Goal: Communication & Community: Connect with others

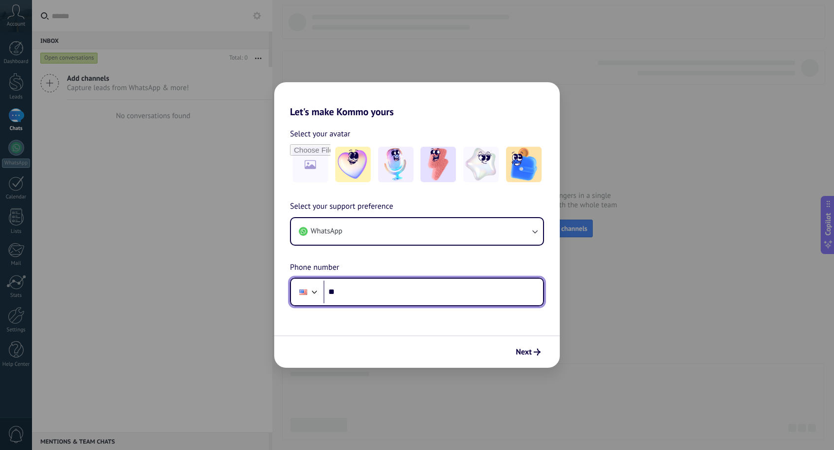
click at [318, 288] on div at bounding box center [315, 291] width 12 height 12
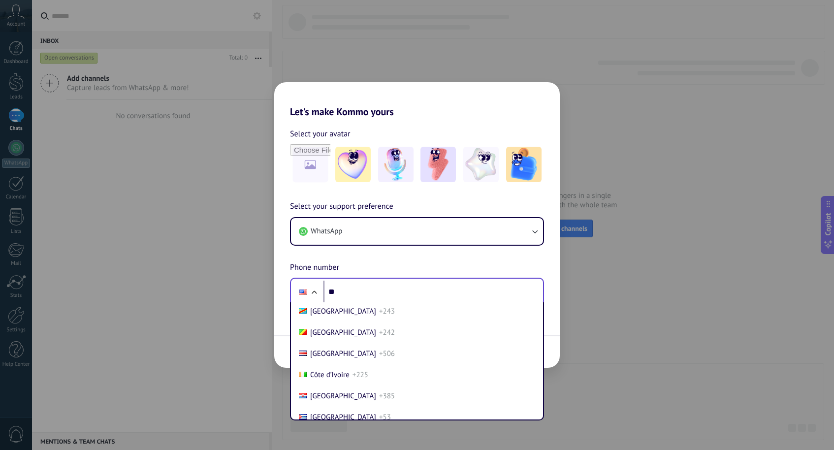
scroll to position [872, 0]
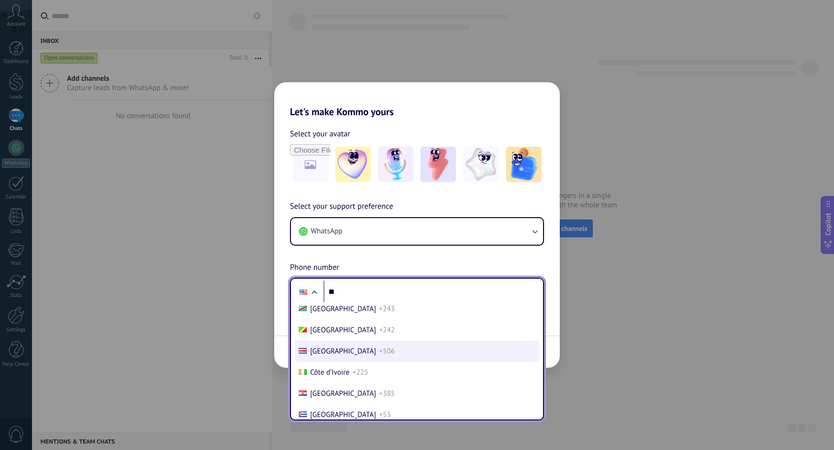
click at [379, 351] on span "+506" at bounding box center [387, 351] width 16 height 9
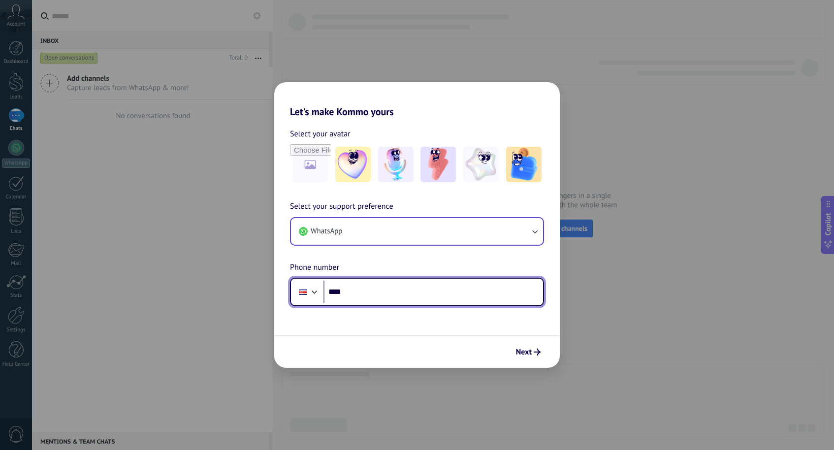
click at [448, 236] on button "WhatsApp" at bounding box center [417, 231] width 252 height 27
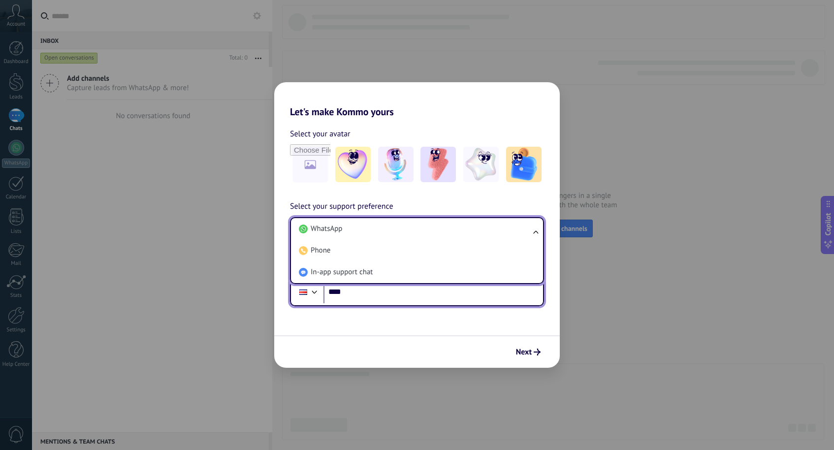
click at [391, 308] on form "Select your avatar Select your support preference WhatsApp WhatsApp Phone In-ap…" at bounding box center [417, 243] width 286 height 250
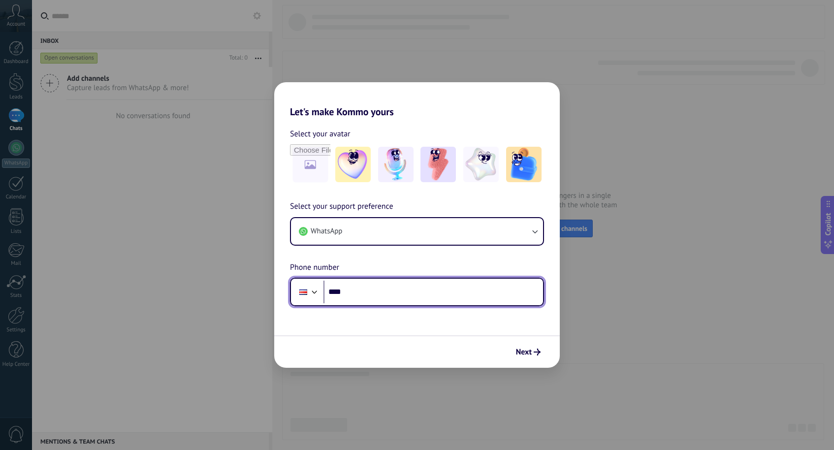
click at [396, 290] on input "**" at bounding box center [433, 292] width 220 height 23
type input "**********"
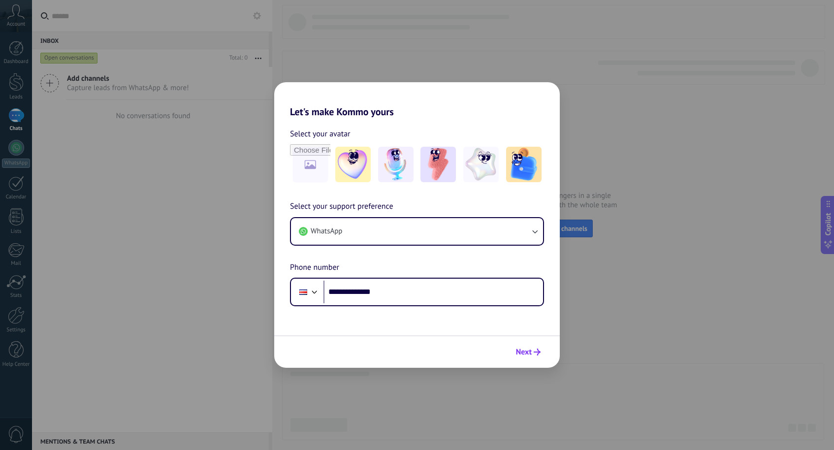
click at [524, 350] on span "Next" at bounding box center [524, 352] width 16 height 7
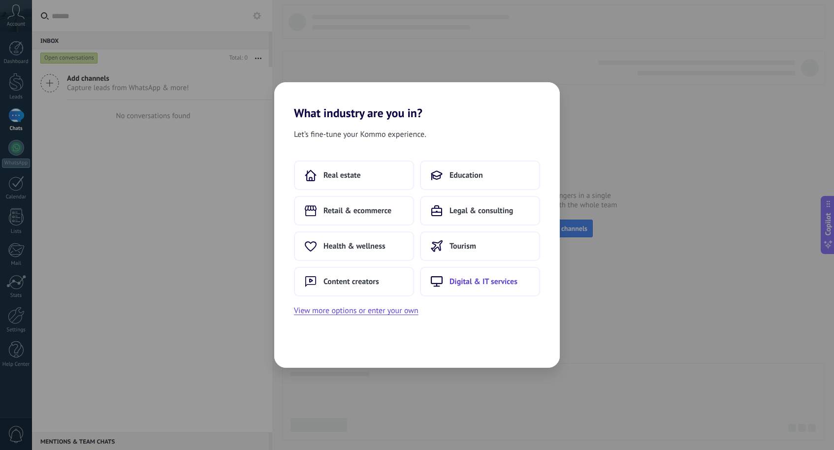
click at [455, 286] on span "Digital & IT services" at bounding box center [483, 282] width 68 height 10
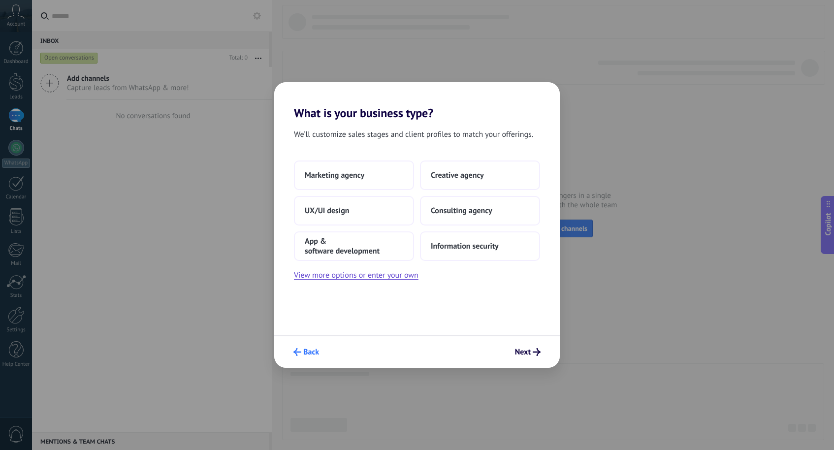
click at [307, 349] on span "Back" at bounding box center [311, 352] width 16 height 7
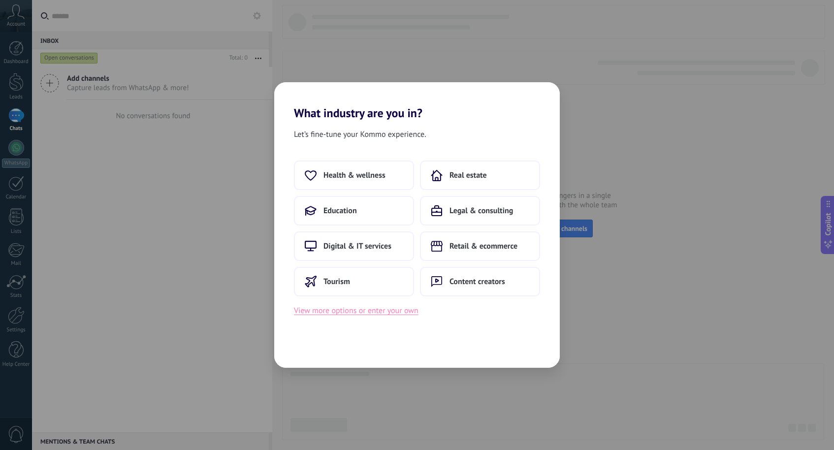
click at [395, 317] on button "View more options or enter your own" at bounding box center [356, 310] width 125 height 13
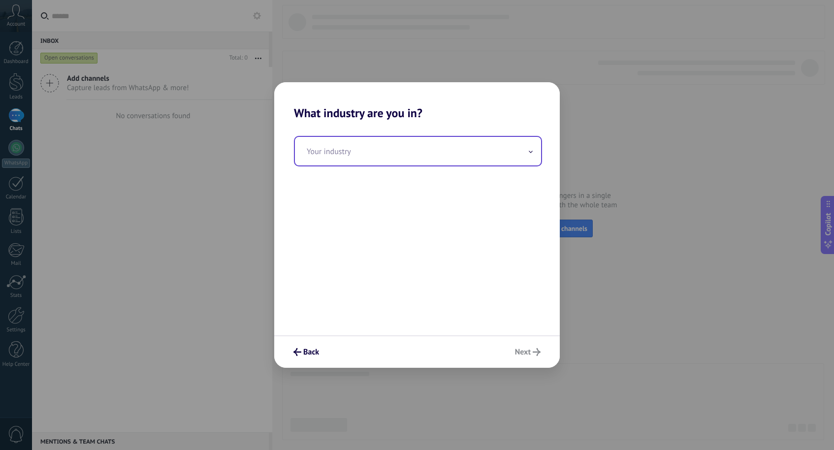
click at [450, 149] on input "text" at bounding box center [418, 151] width 246 height 29
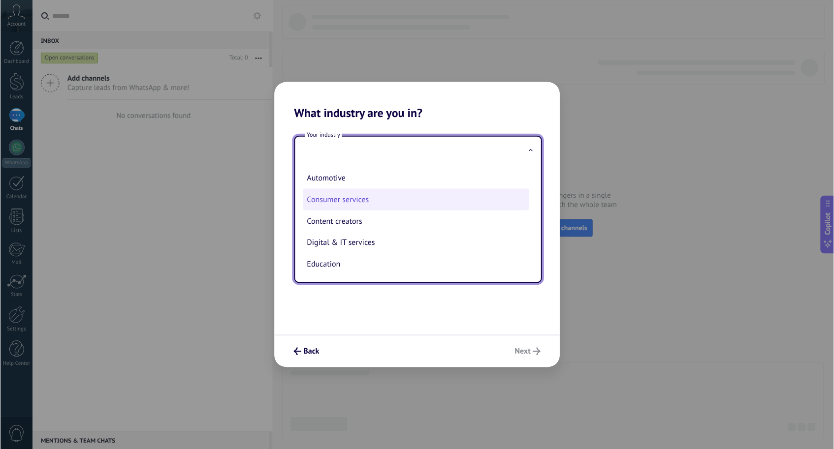
scroll to position [0, 0]
click at [396, 198] on li "Consumer services" at bounding box center [416, 200] width 226 height 22
type input "**********"
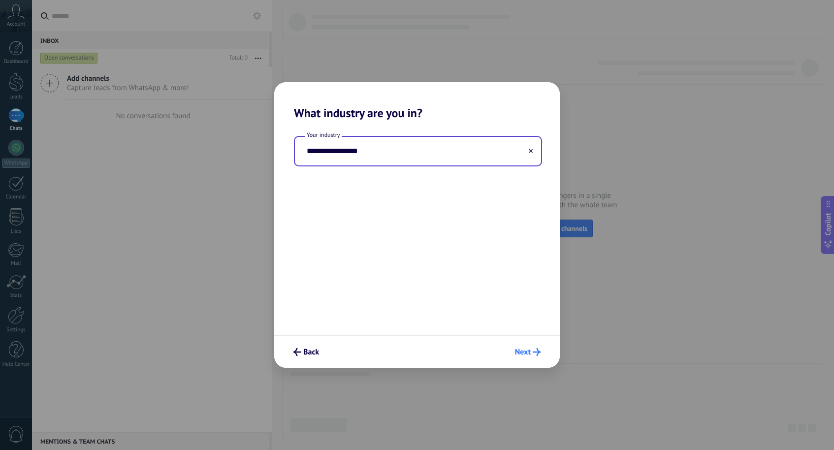
click at [525, 349] on span "Next" at bounding box center [523, 352] width 16 height 7
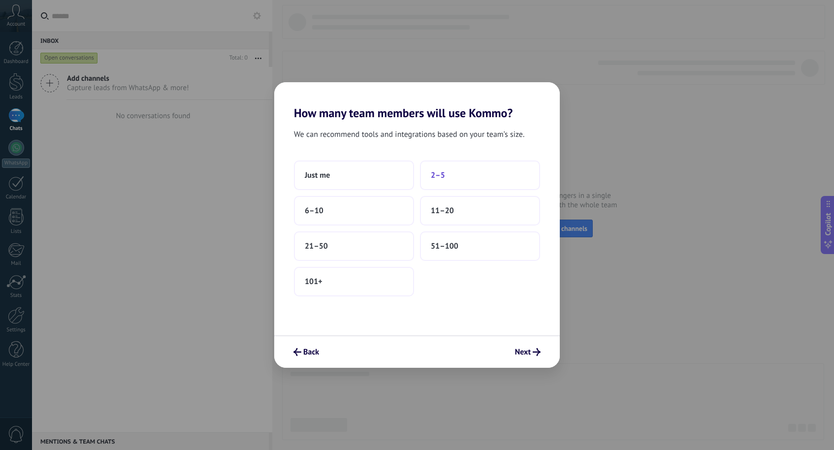
click at [442, 177] on span "2–5" at bounding box center [438, 175] width 14 height 10
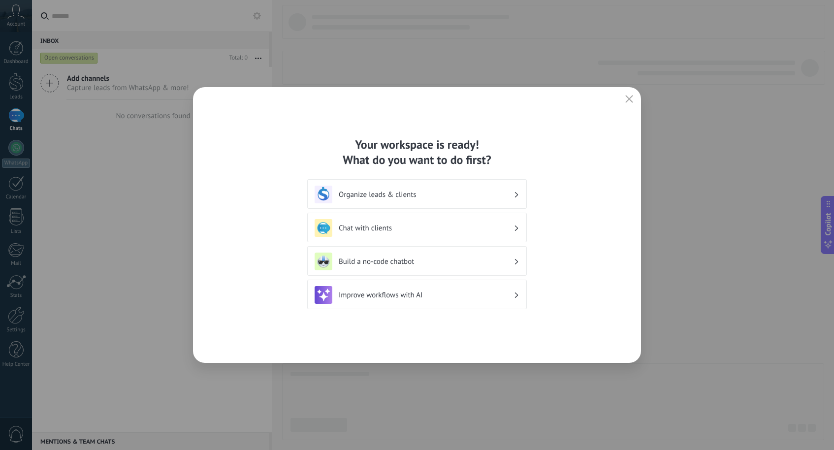
click at [428, 259] on h3 "Build a no-code chatbot" at bounding box center [426, 261] width 175 height 9
click at [480, 257] on h3 "Build a no-code chatbot" at bounding box center [426, 261] width 175 height 9
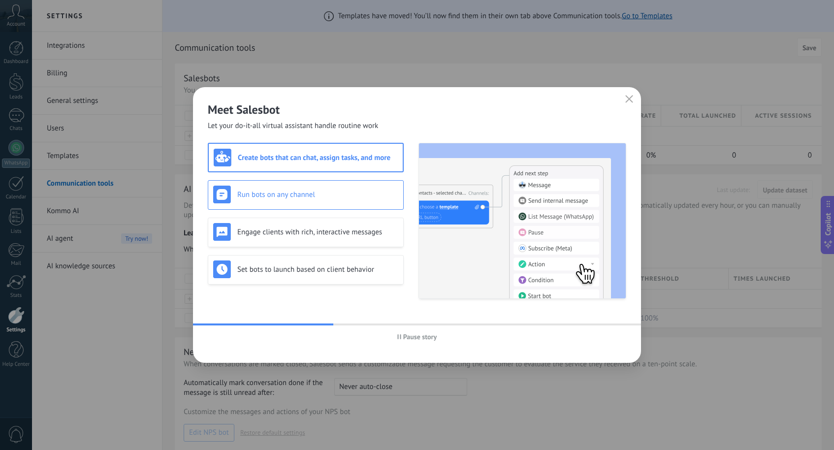
click at [378, 190] on h3 "Run bots on any channel" at bounding box center [317, 194] width 161 height 9
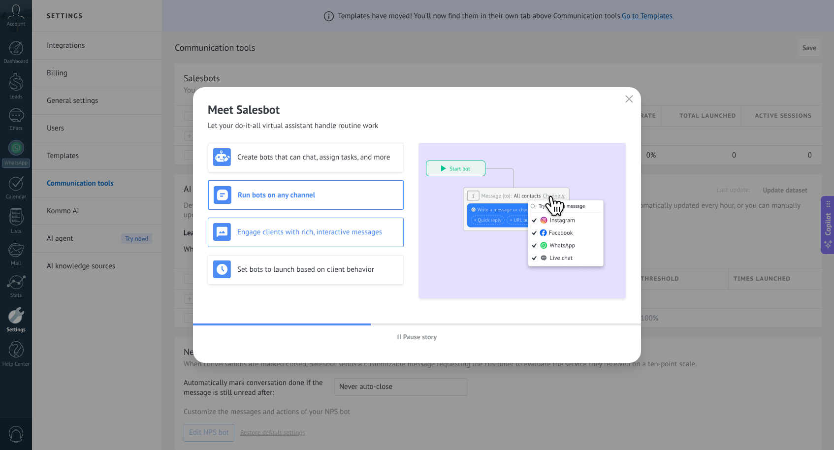
click at [386, 227] on h3 "Engage clients with rich, interactive messages" at bounding box center [317, 231] width 161 height 9
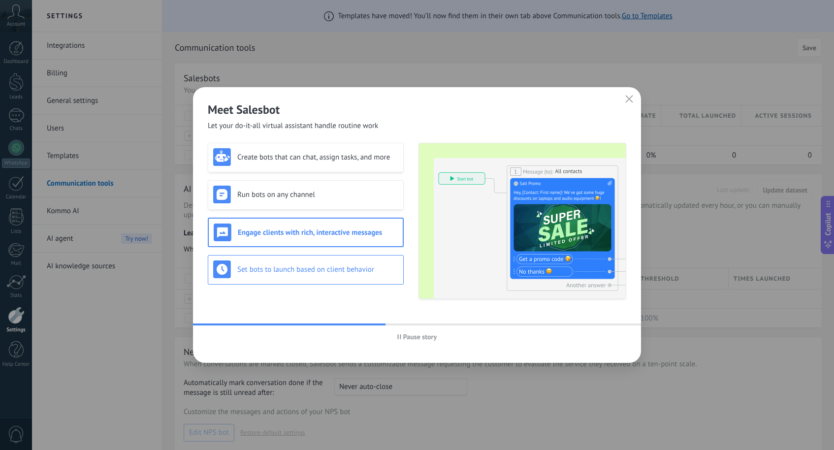
click at [369, 256] on div "Set bots to launch based on client behavior" at bounding box center [306, 270] width 196 height 30
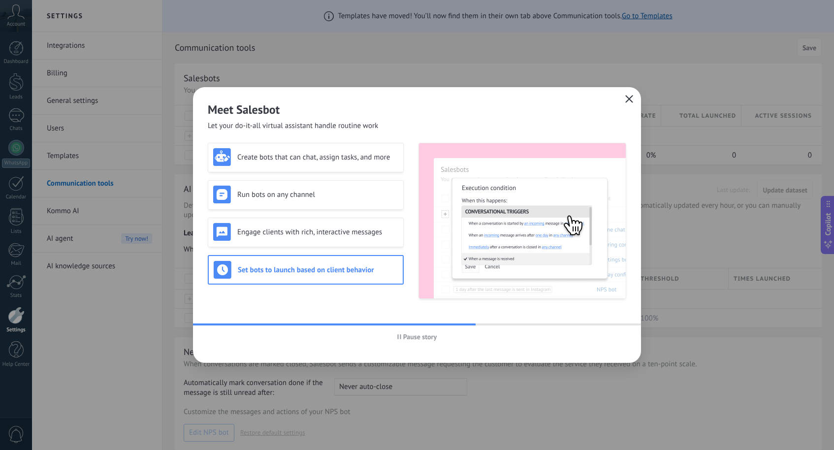
click at [625, 96] on button "button" at bounding box center [629, 100] width 13 height 14
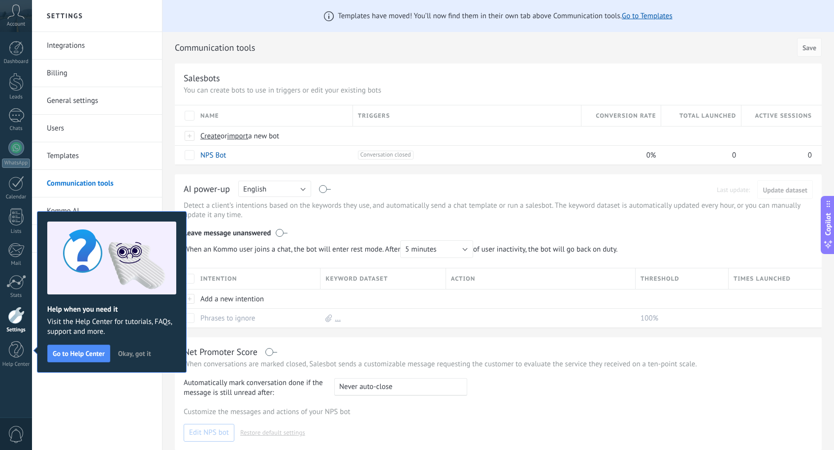
click at [126, 352] on span "Okay, got it" at bounding box center [134, 353] width 33 height 7
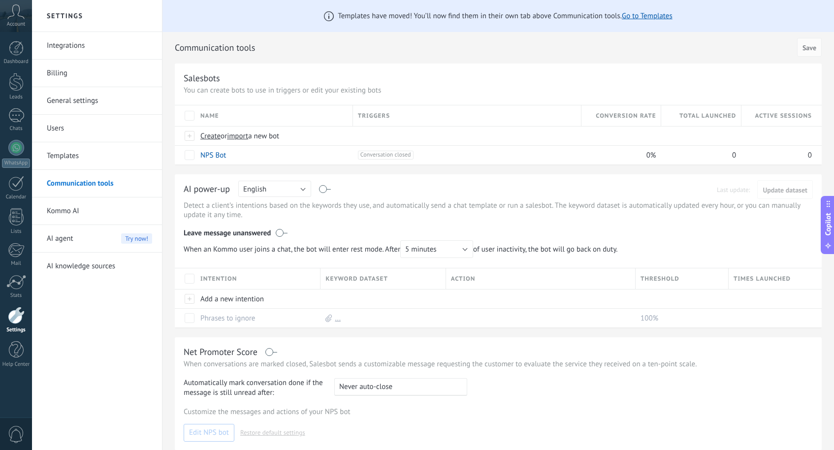
click at [16, 9] on icon at bounding box center [15, 11] width 17 height 15
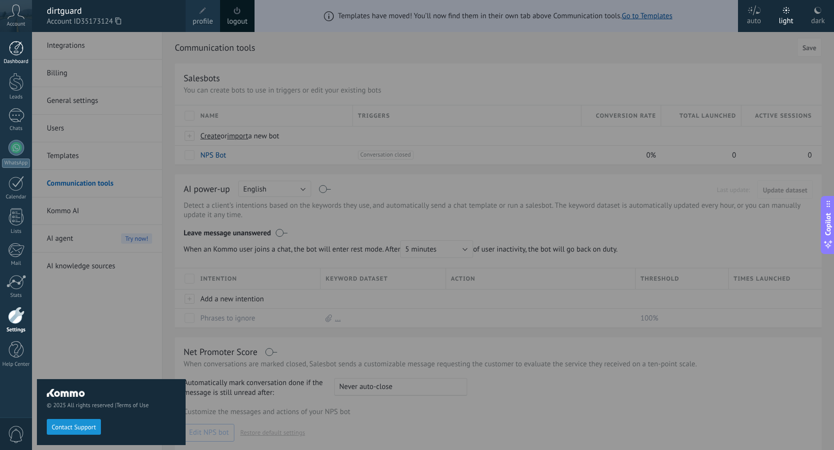
click at [28, 52] on link "Dashboard" at bounding box center [16, 53] width 32 height 24
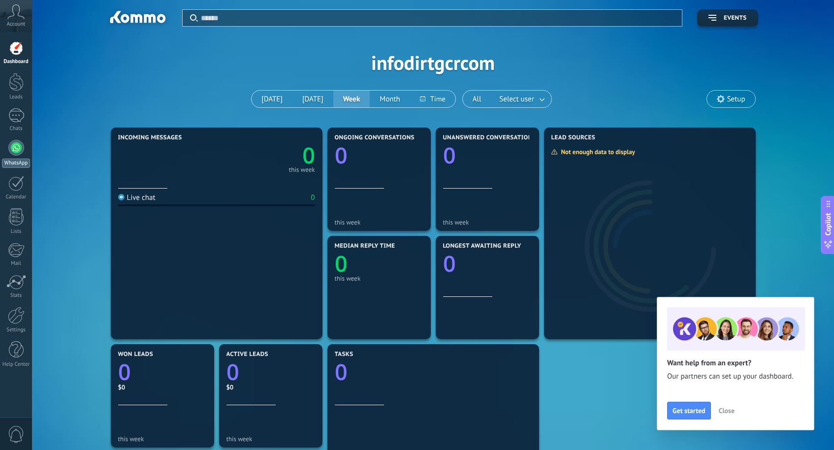
click at [22, 157] on link "WhatsApp" at bounding box center [16, 154] width 32 height 28
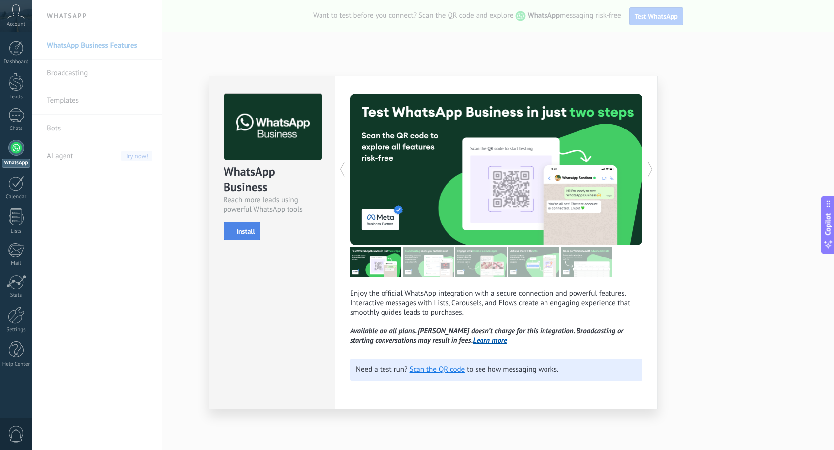
click at [251, 231] on span "Install" at bounding box center [245, 231] width 19 height 7
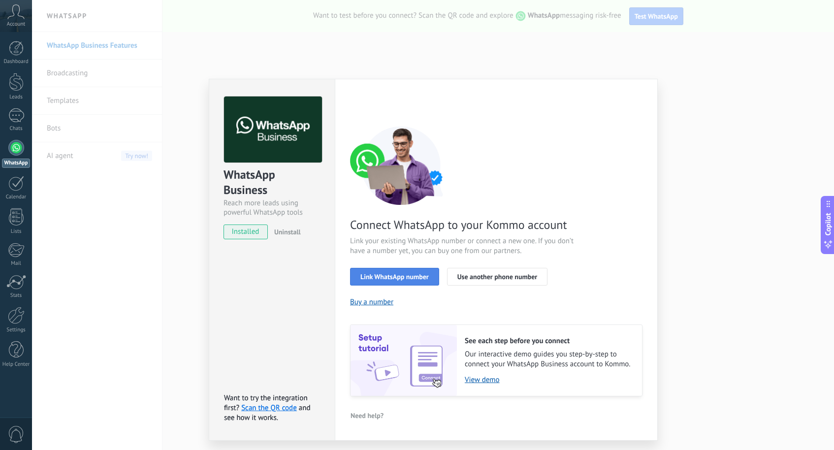
click at [401, 271] on button "Link WhatsApp number" at bounding box center [394, 277] width 89 height 18
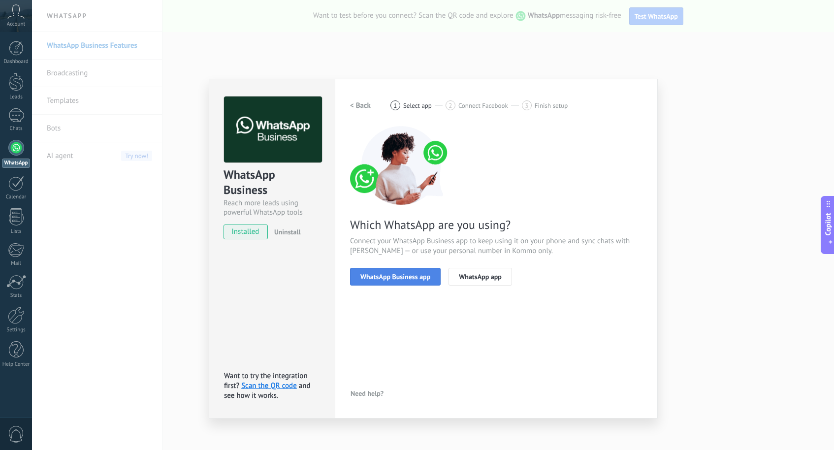
click at [415, 282] on button "WhatsApp Business app" at bounding box center [395, 277] width 91 height 18
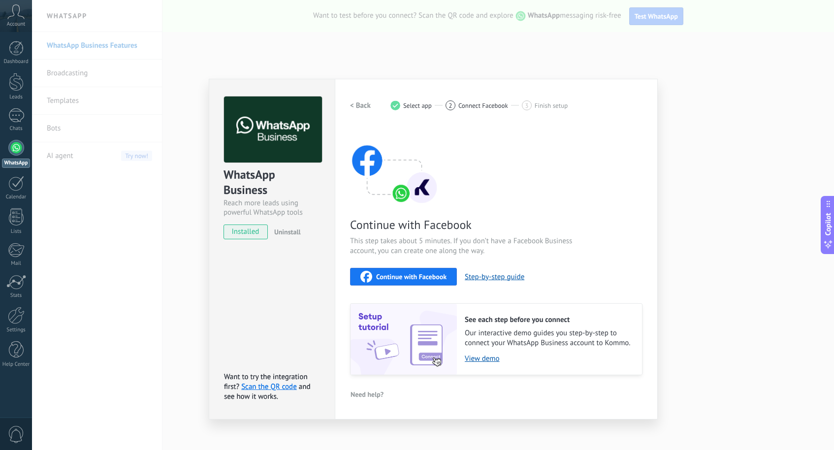
click at [424, 274] on span "Continue with Facebook" at bounding box center [411, 276] width 70 height 7
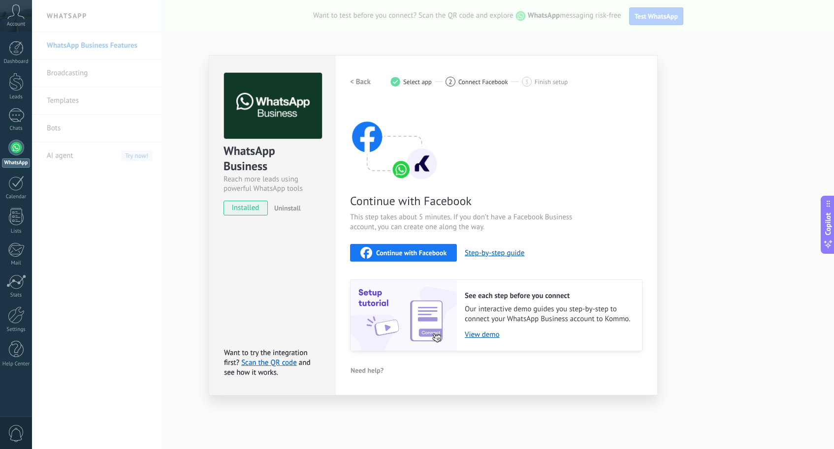
click at [93, 262] on div "WhatsApp Business Reach more leads using powerful WhatsApp tools installed Unin…" at bounding box center [433, 224] width 802 height 449
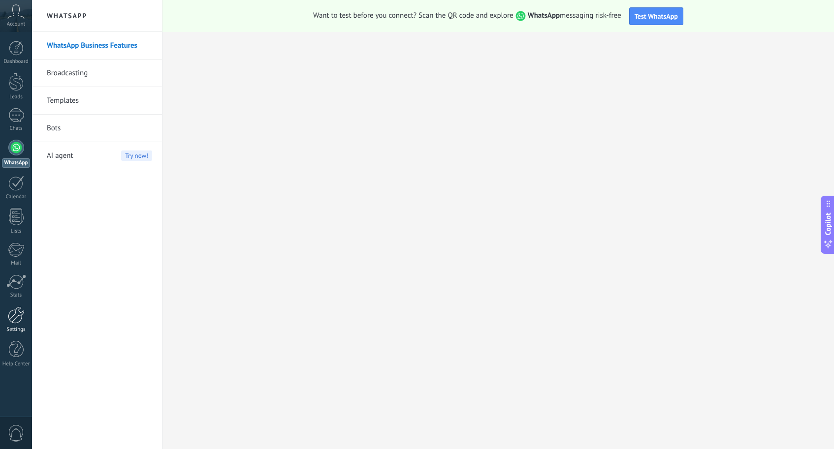
click at [23, 314] on div at bounding box center [16, 315] width 17 height 17
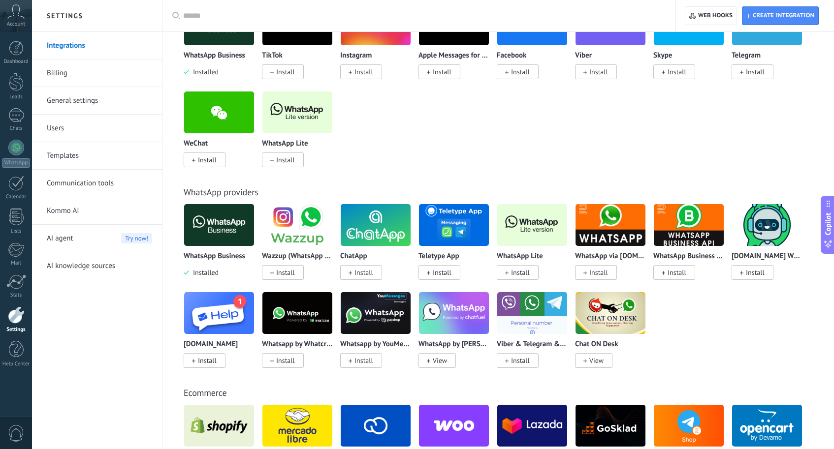
scroll to position [206, 0]
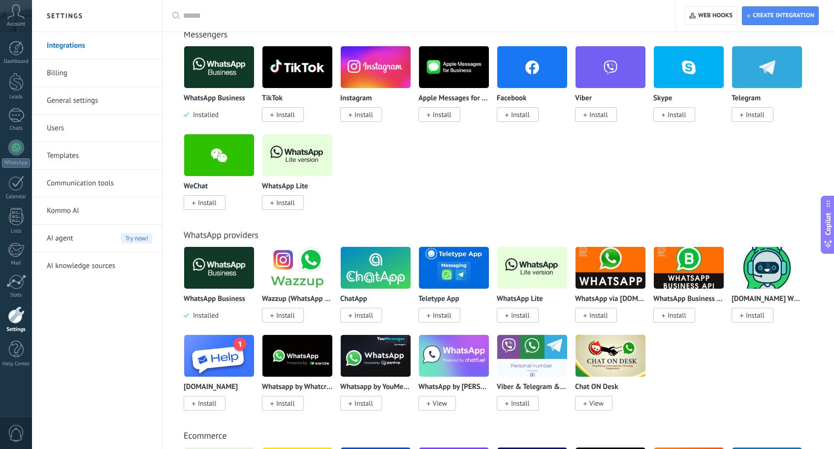
click at [353, 118] on span "Install" at bounding box center [361, 114] width 42 height 15
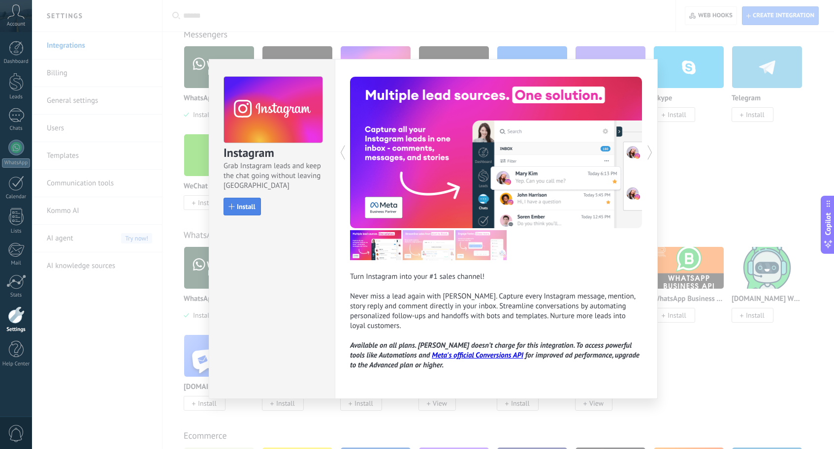
click at [239, 206] on span "Install" at bounding box center [246, 206] width 19 height 7
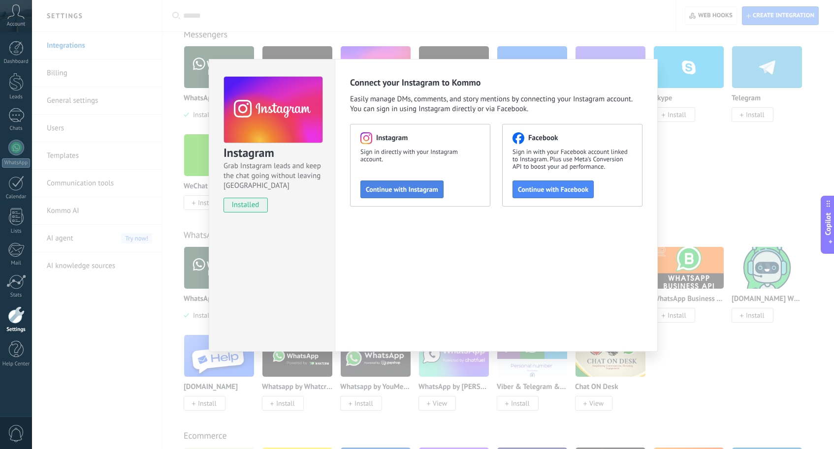
click at [388, 186] on span "Continue with Instagram" at bounding box center [402, 189] width 72 height 7
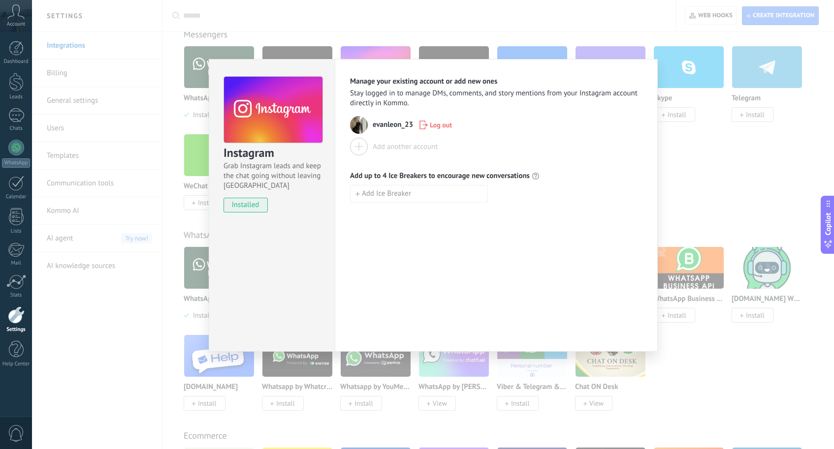
click at [435, 126] on span "Log out" at bounding box center [441, 125] width 22 height 7
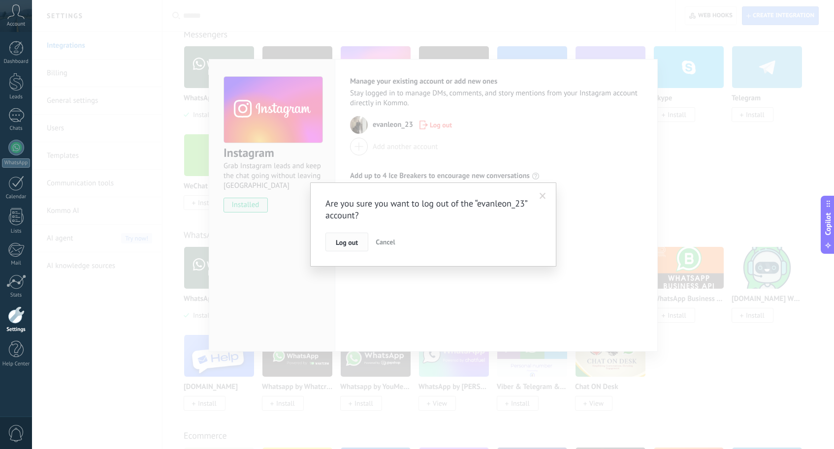
click at [347, 243] on span "Log out" at bounding box center [347, 242] width 22 height 7
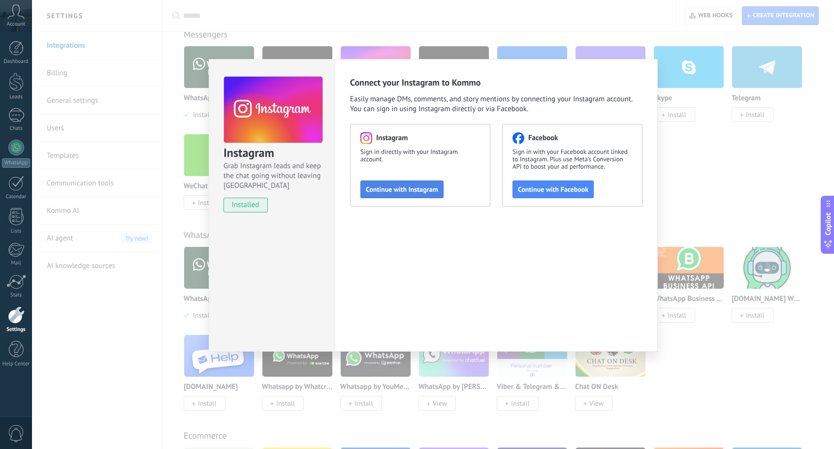
click at [405, 192] on span "Continue with Instagram" at bounding box center [402, 189] width 72 height 7
click at [413, 196] on button "Continue with Instagram" at bounding box center [401, 190] width 83 height 18
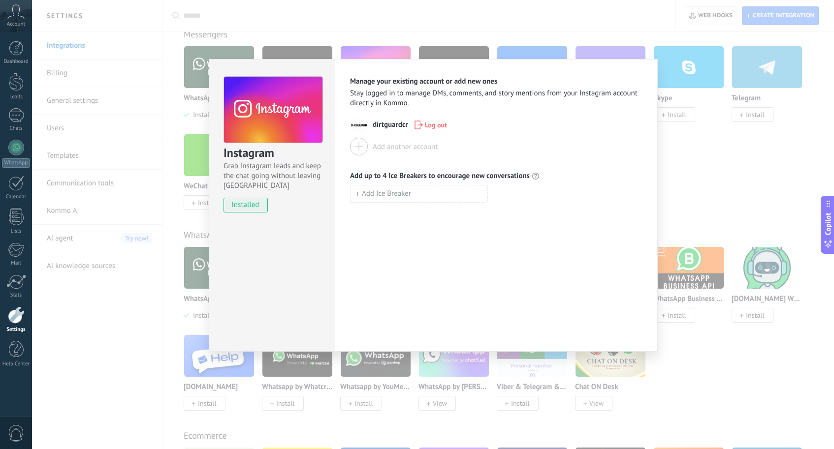
click at [405, 245] on div "Manage your existing account or add new ones Stay logged in to manage DMs, comm…" at bounding box center [496, 205] width 323 height 293
click at [130, 287] on div "Instagram Grab Instagram leads and keep the chat going without leaving Kommo in…" at bounding box center [433, 224] width 802 height 449
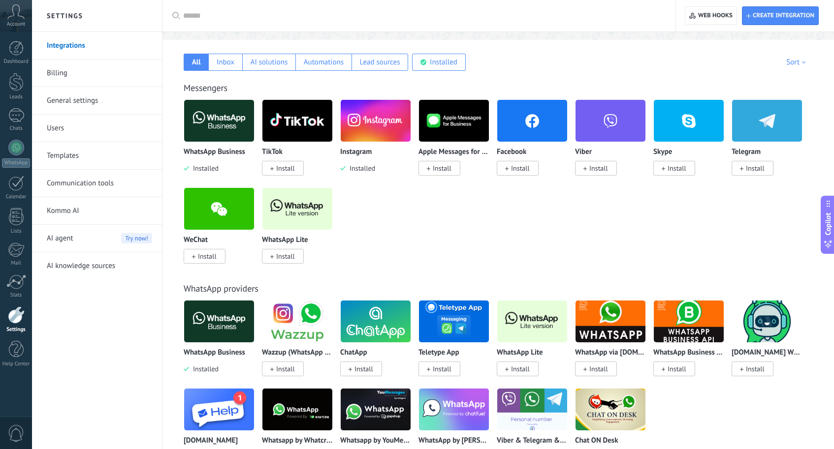
scroll to position [152, 0]
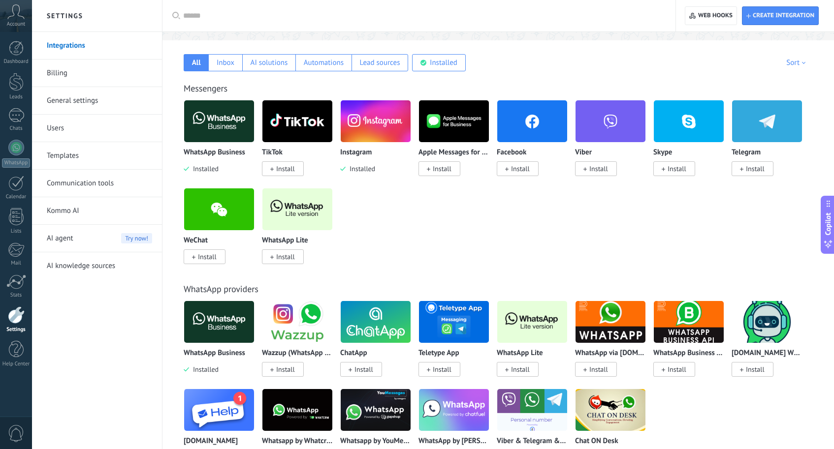
click at [224, 132] on img at bounding box center [219, 121] width 70 height 48
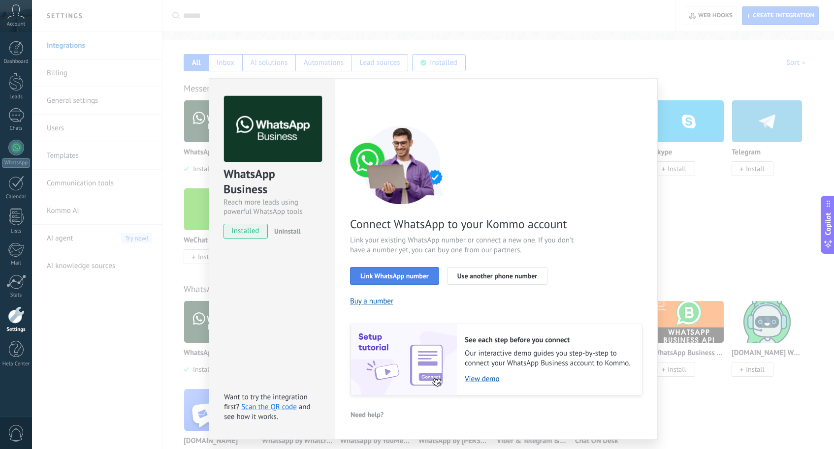
click at [409, 273] on span "Link WhatsApp number" at bounding box center [394, 276] width 68 height 7
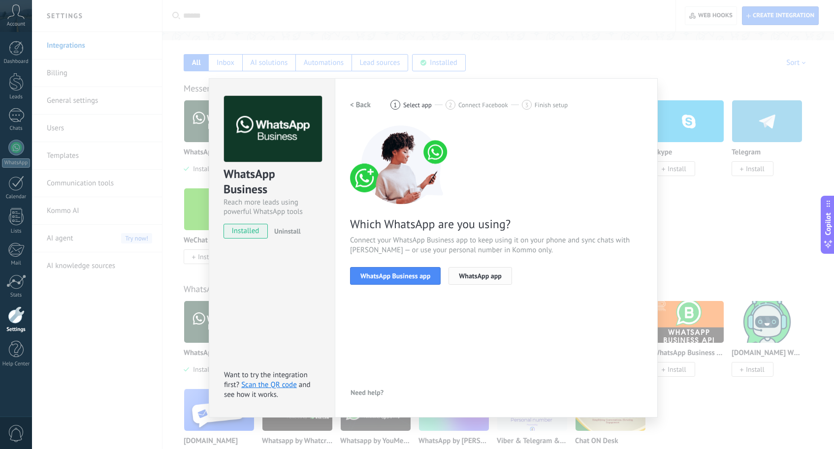
click at [484, 276] on span "WhatsApp app" at bounding box center [480, 276] width 43 height 7
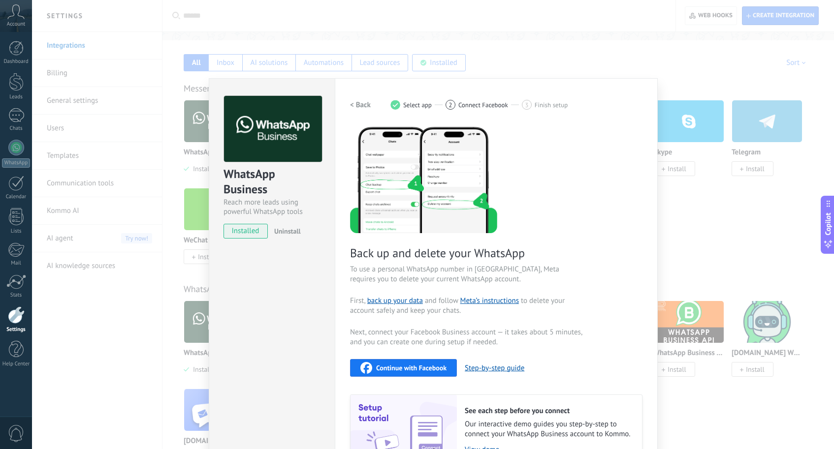
scroll to position [0, 0]
click at [205, 249] on div "WhatsApp Business Reach more leads using powerful WhatsApp tools installed Unin…" at bounding box center [433, 224] width 802 height 449
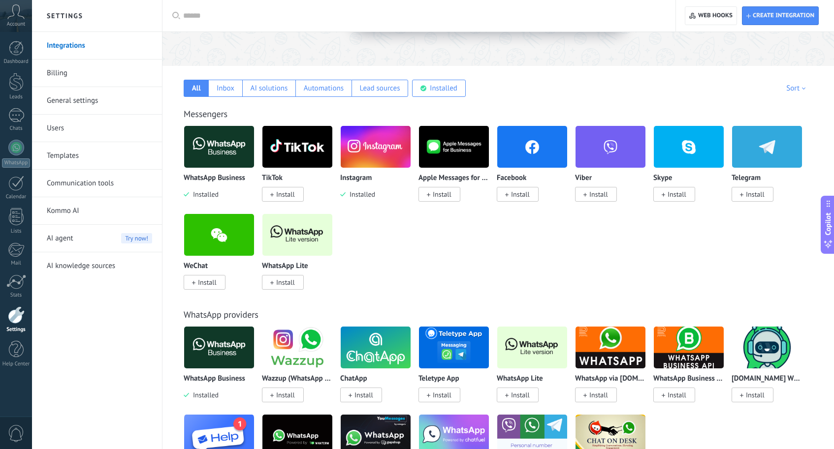
scroll to position [124, 0]
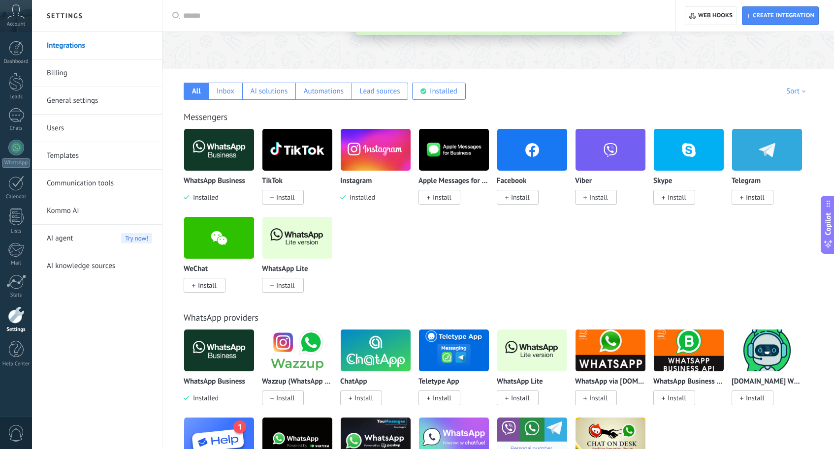
click at [237, 158] on img at bounding box center [219, 150] width 70 height 48
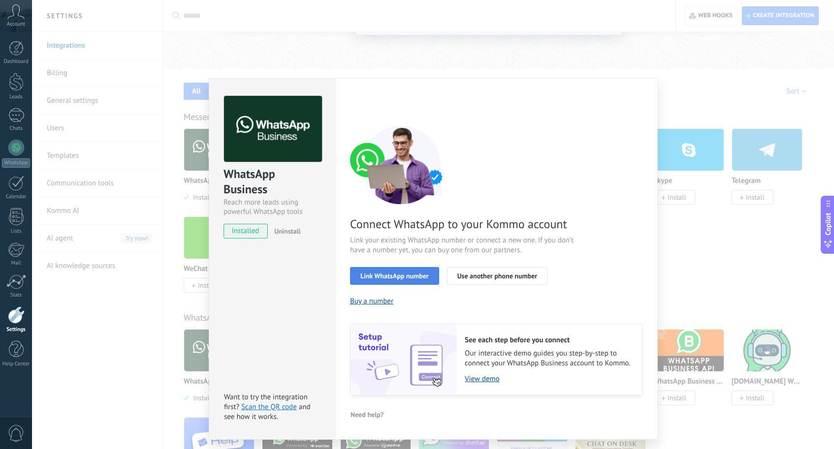
click at [415, 274] on span "Link WhatsApp number" at bounding box center [394, 276] width 68 height 7
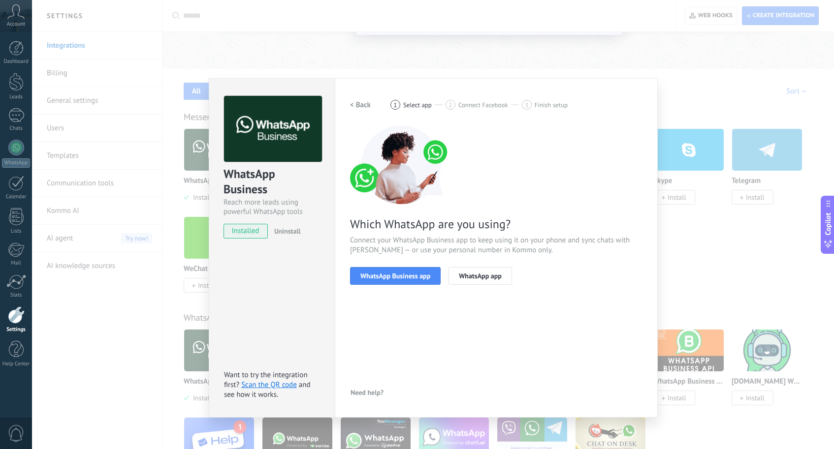
click at [415, 274] on span "WhatsApp Business app" at bounding box center [395, 276] width 70 height 7
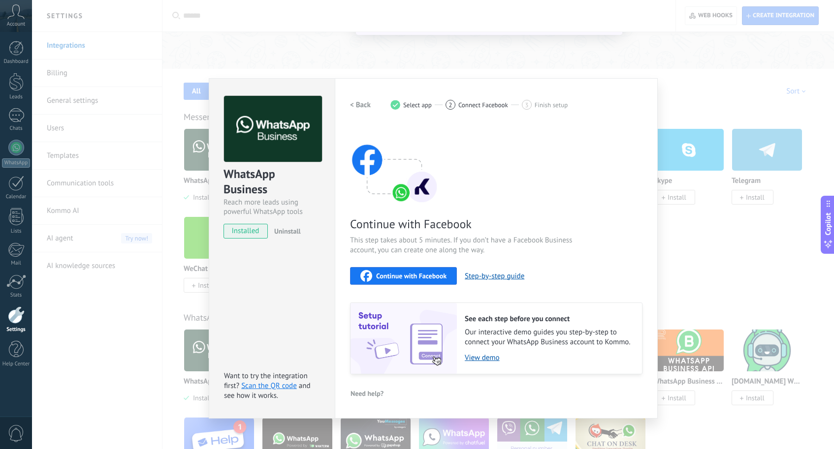
click at [415, 274] on span "Continue with Facebook" at bounding box center [411, 276] width 70 height 7
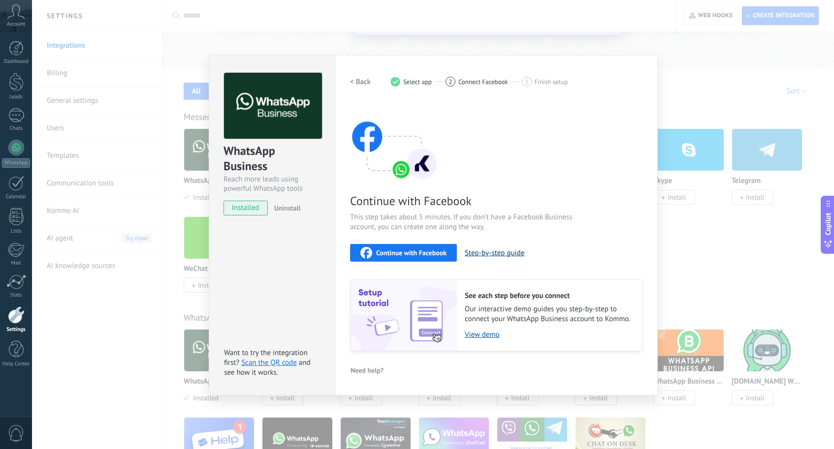
click at [498, 251] on button "Step-by-step guide" at bounding box center [495, 253] width 60 height 9
click at [146, 129] on div "WhatsApp Business Reach more leads using powerful WhatsApp tools installed Unin…" at bounding box center [433, 224] width 802 height 449
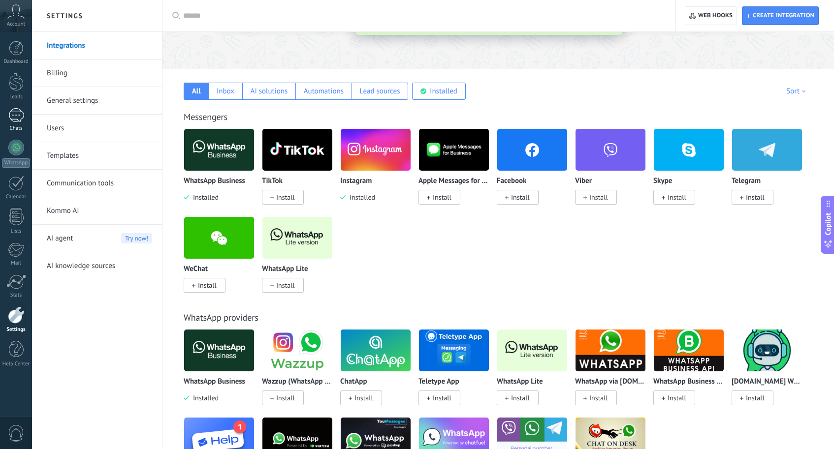
click at [16, 128] on div "Chats" at bounding box center [16, 129] width 29 height 6
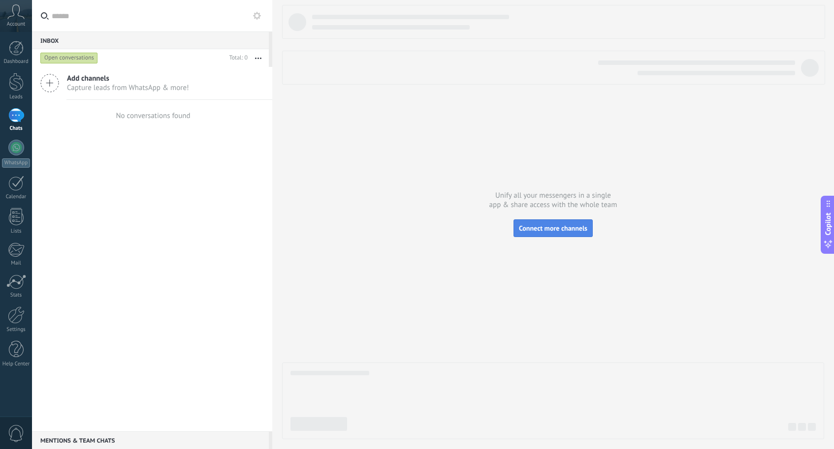
click at [527, 227] on span "Connect more channels" at bounding box center [553, 228] width 68 height 9
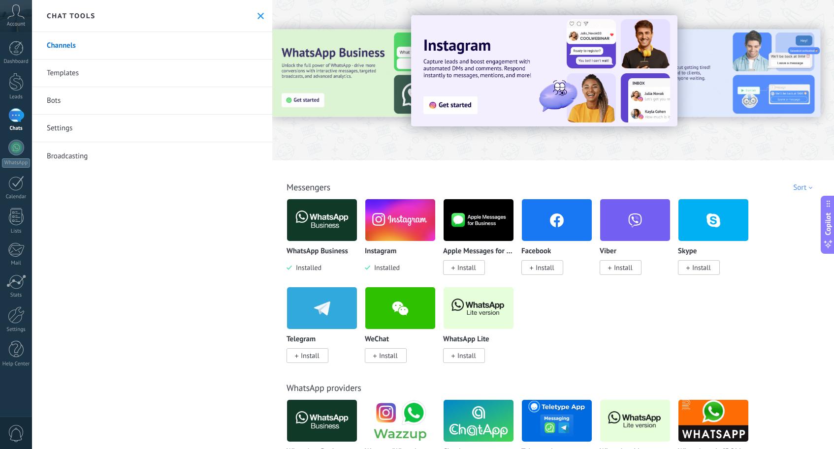
click at [498, 86] on img at bounding box center [544, 70] width 266 height 111
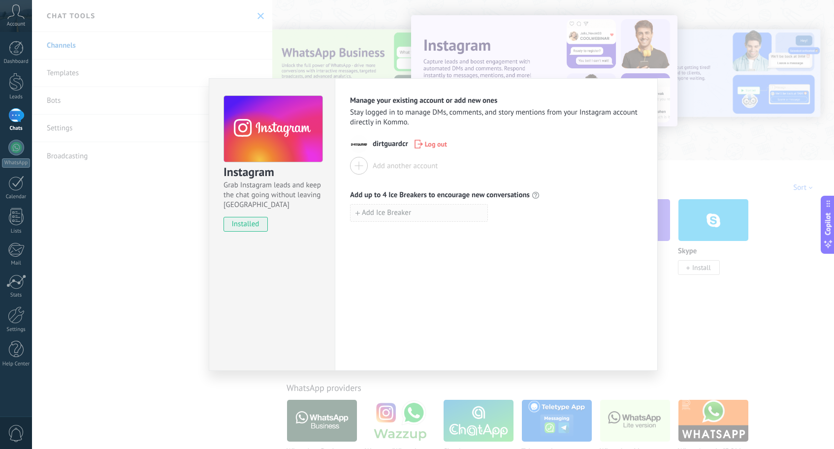
click at [387, 218] on button "Add Ice Breaker" at bounding box center [419, 213] width 138 height 18
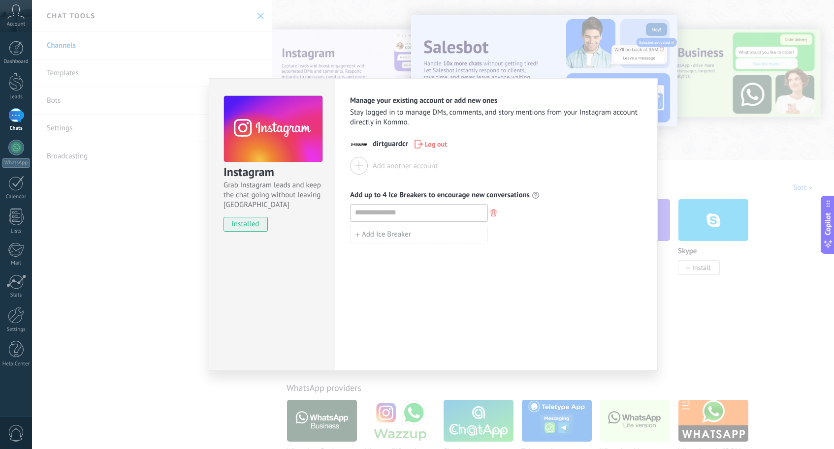
click at [194, 237] on div "Instagram Grab Instagram leads and keep the chat going without leaving Kommo in…" at bounding box center [433, 224] width 802 height 449
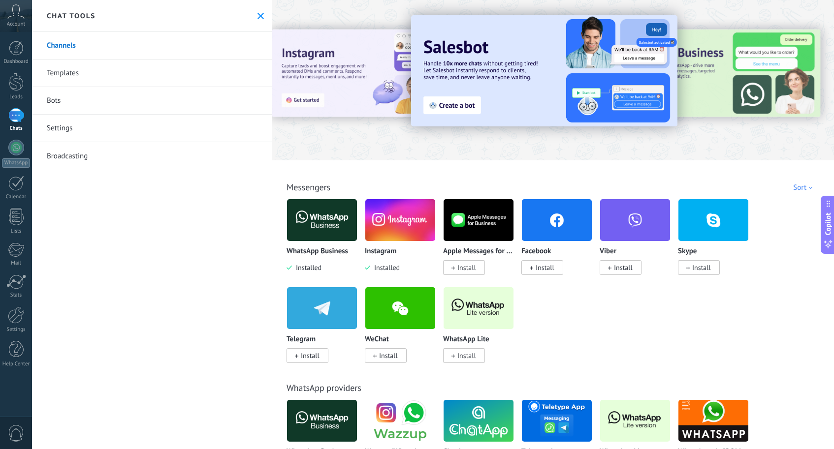
click at [82, 128] on link "Settings" at bounding box center [152, 129] width 240 height 28
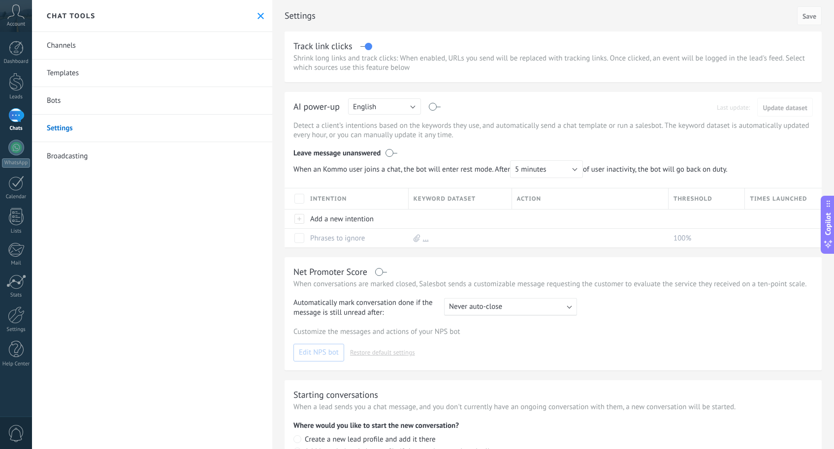
click at [413, 107] on button "English" at bounding box center [384, 106] width 73 height 16
click at [398, 137] on span "Spanish" at bounding box center [379, 140] width 75 height 9
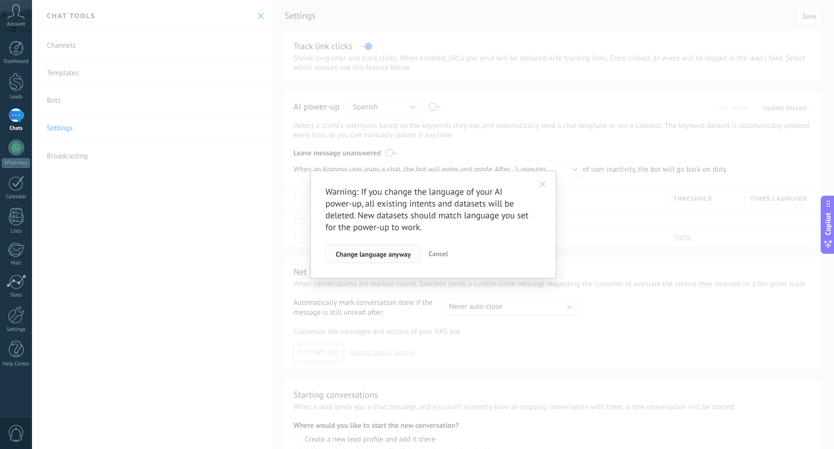
click at [403, 254] on span "Change language anyway" at bounding box center [373, 254] width 75 height 7
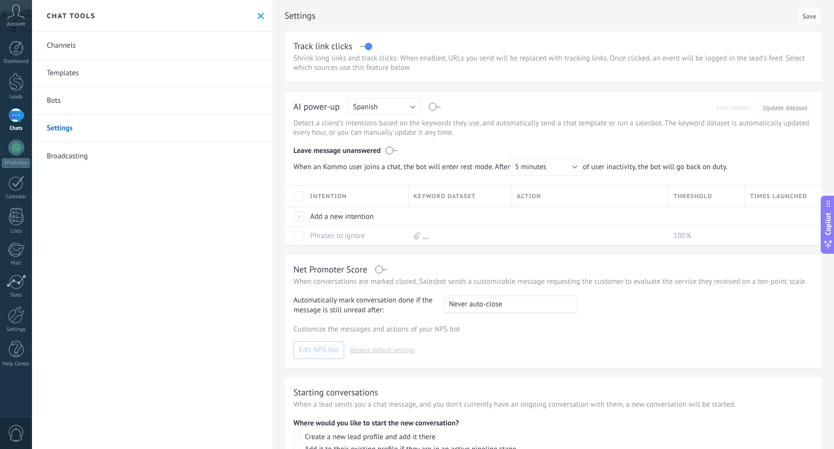
click at [399, 107] on button "Spanish" at bounding box center [384, 106] width 73 height 16
click at [395, 125] on span "English" at bounding box center [379, 124] width 75 height 9
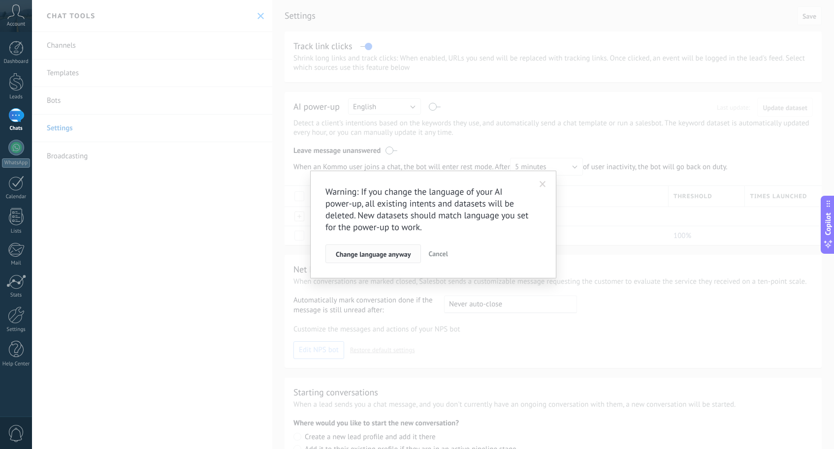
click at [398, 255] on span "Change language anyway" at bounding box center [373, 254] width 75 height 7
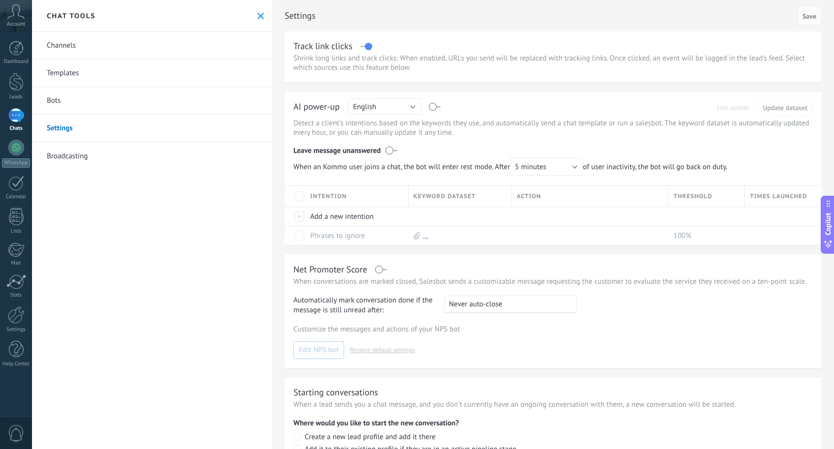
click at [22, 24] on span "Account" at bounding box center [16, 24] width 18 height 6
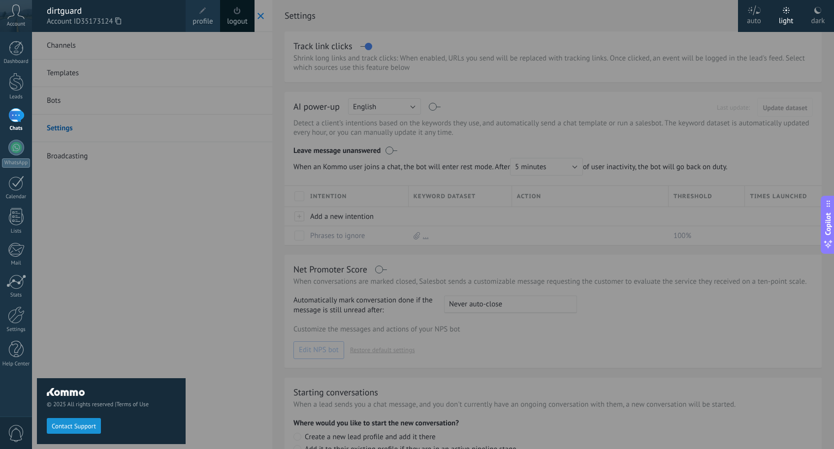
click at [205, 23] on span "profile" at bounding box center [202, 21] width 20 height 11
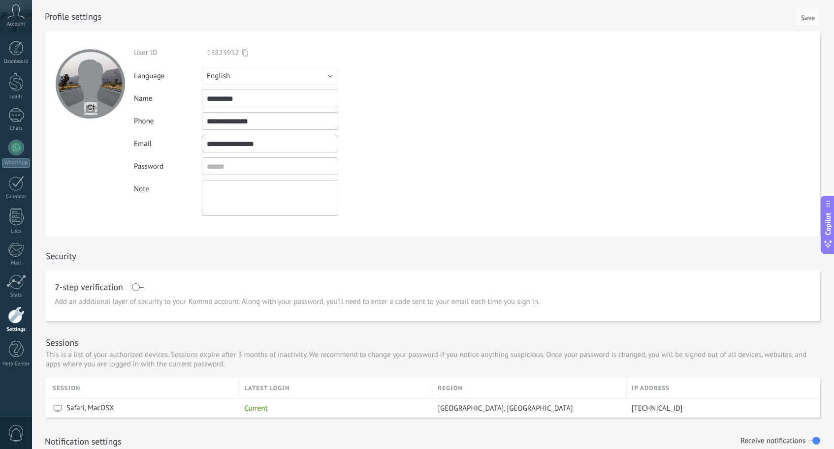
click at [267, 78] on button "English" at bounding box center [270, 76] width 136 height 18
click at [256, 109] on span "Español" at bounding box center [265, 109] width 139 height 9
click at [809, 16] on span "Save" at bounding box center [808, 17] width 14 height 7
click at [293, 74] on button "English" at bounding box center [270, 76] width 136 height 18
click at [271, 106] on span "Español" at bounding box center [265, 109] width 139 height 9
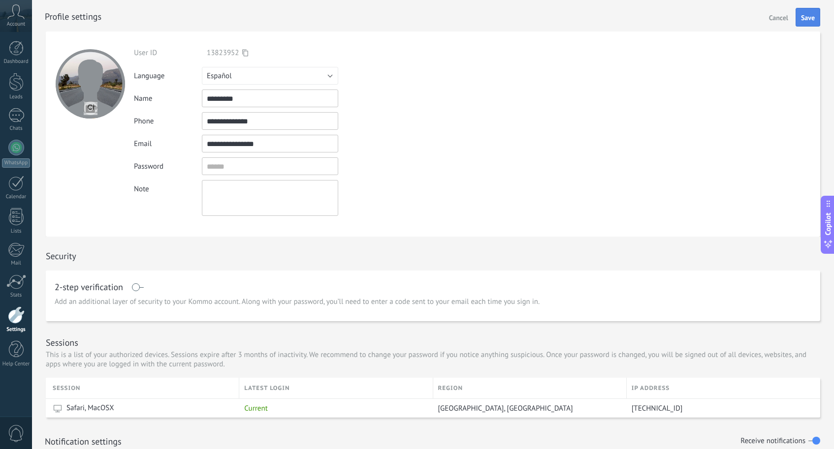
click at [809, 22] on button "Save" at bounding box center [808, 17] width 25 height 19
click at [315, 78] on button "English" at bounding box center [270, 76] width 136 height 18
click at [297, 102] on li "Español" at bounding box center [267, 109] width 142 height 17
click at [811, 21] on span "Save" at bounding box center [808, 17] width 14 height 7
click at [19, 25] on span "Cuenta" at bounding box center [16, 24] width 16 height 6
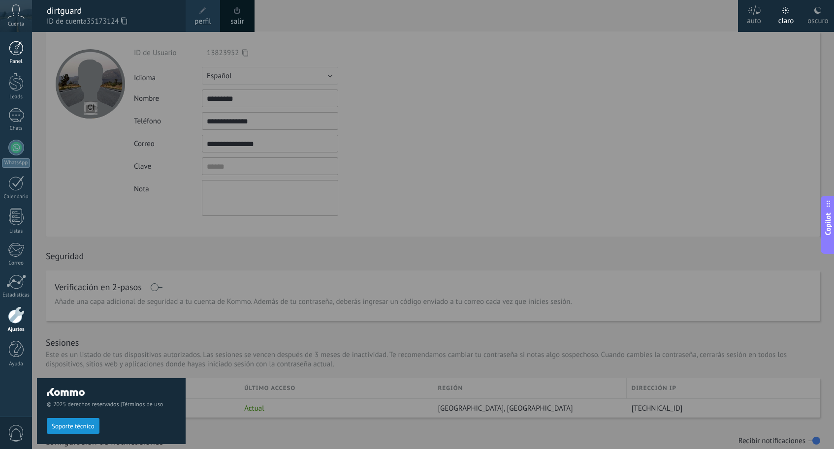
click at [21, 60] on div "Panel" at bounding box center [16, 62] width 29 height 6
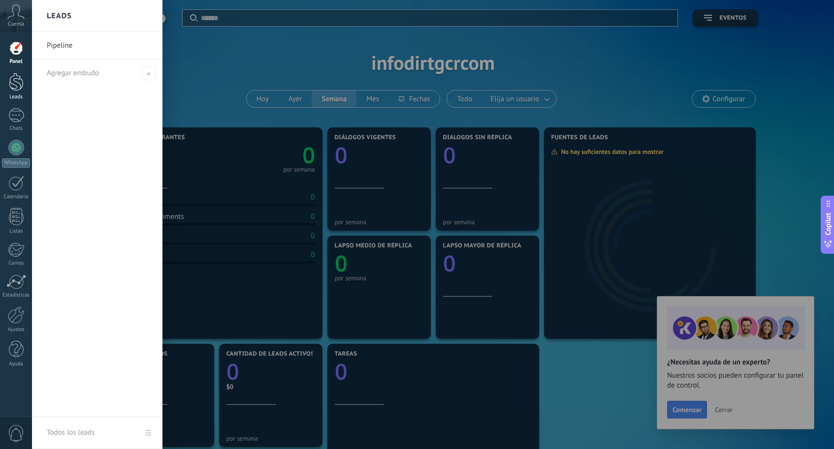
click at [23, 87] on div at bounding box center [16, 82] width 15 height 18
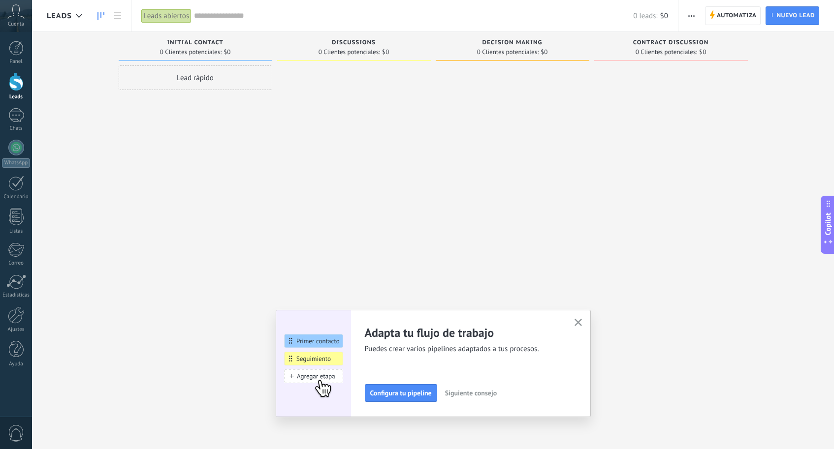
click at [580, 322] on icon "button" at bounding box center [578, 322] width 7 height 7
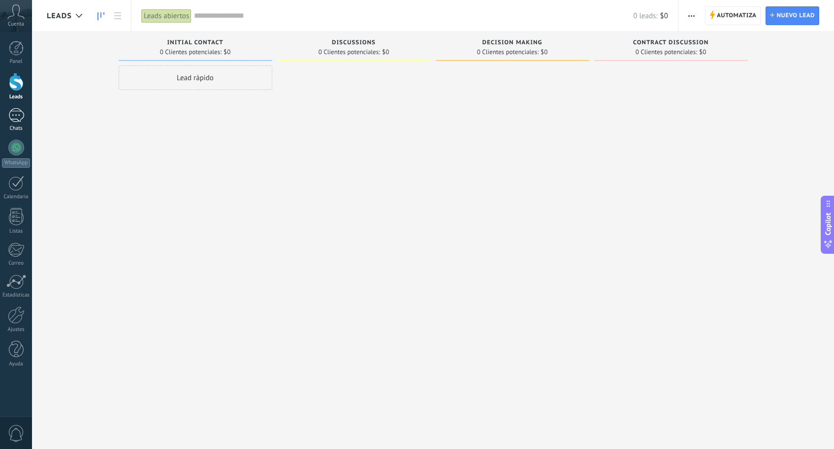
click at [26, 119] on link "Chats" at bounding box center [16, 120] width 32 height 24
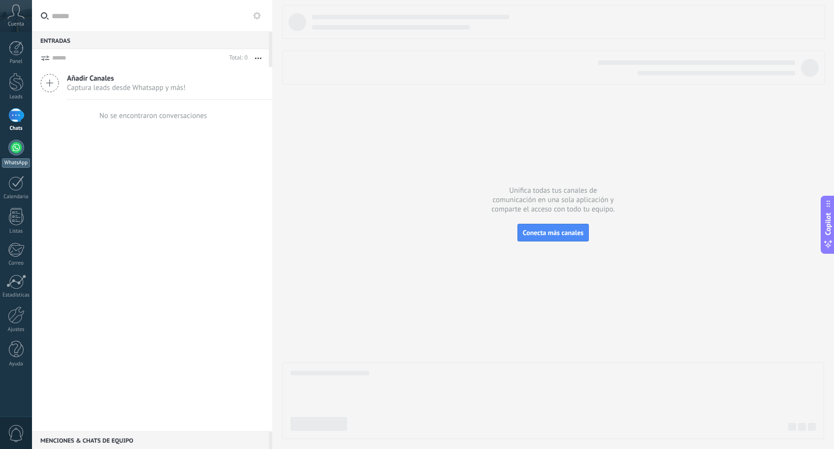
click at [16, 144] on div at bounding box center [16, 148] width 16 height 16
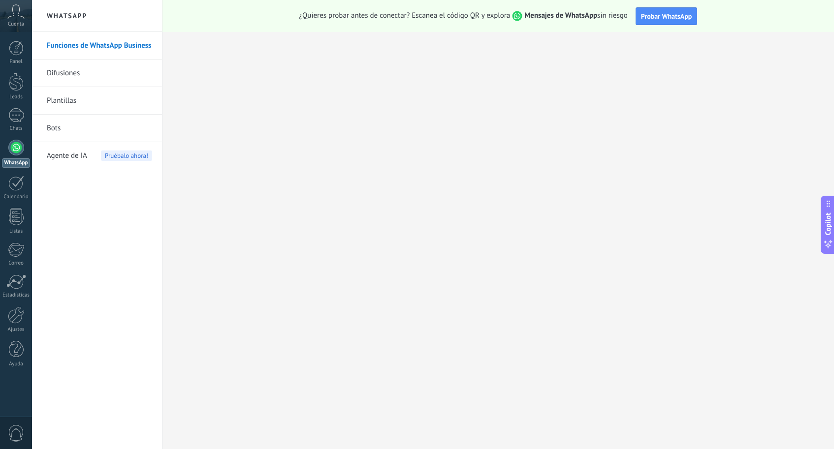
click at [116, 42] on link "Funciones de WhatsApp Business" at bounding box center [99, 46] width 105 height 28
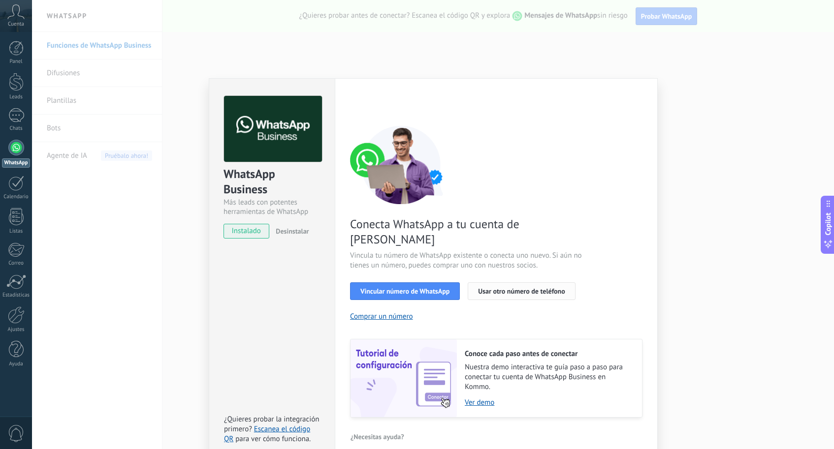
click at [512, 288] on span "Usar otro número de teléfono" at bounding box center [521, 291] width 87 height 7
click at [420, 288] on span "Vincular número de WhatsApp" at bounding box center [404, 291] width 89 height 7
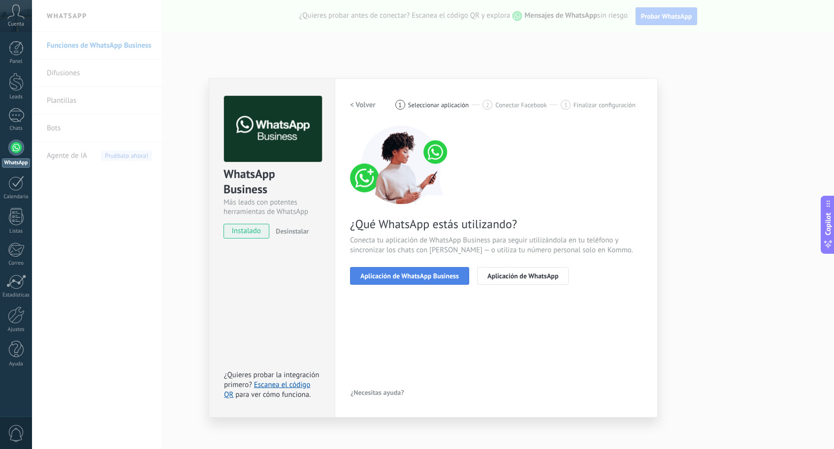
click at [454, 276] on span "Aplicación de WhatsApp Business" at bounding box center [409, 276] width 98 height 7
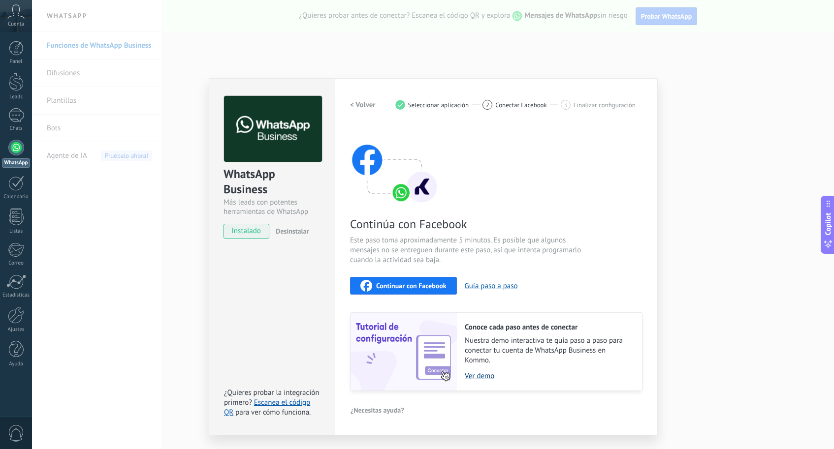
click at [484, 380] on link "Ver demo" at bounding box center [548, 376] width 167 height 9
click at [412, 290] on div "Continuar con Facebook" at bounding box center [403, 286] width 86 height 12
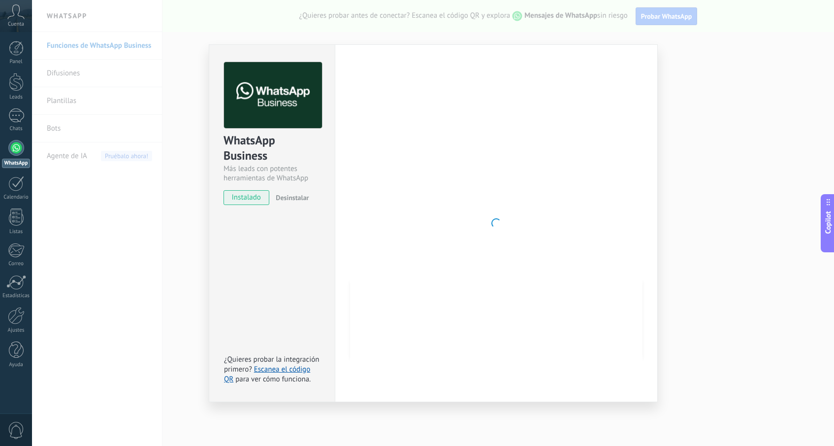
click at [133, 212] on div "WhatsApp Business Más leads con potentes herramientas de WhatsApp instalado Des…" at bounding box center [433, 223] width 802 height 446
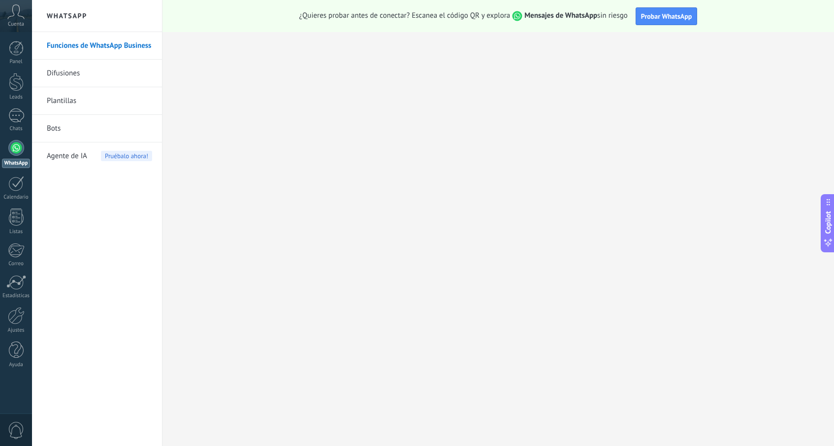
click at [71, 152] on span "Agente de IA" at bounding box center [67, 156] width 40 height 28
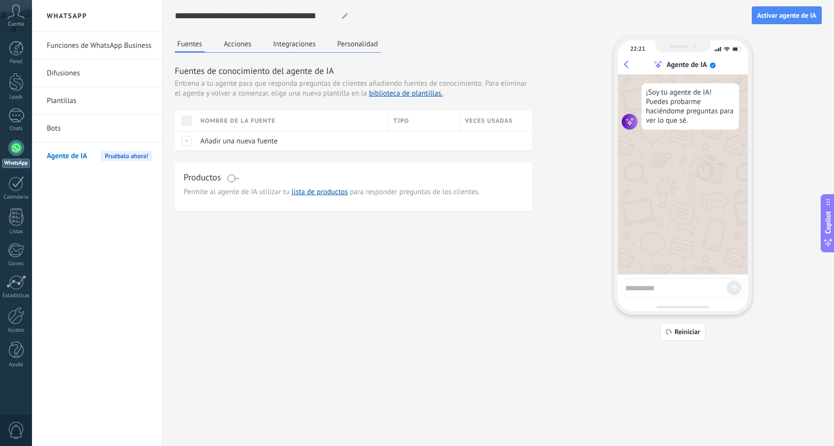
click at [129, 256] on div "Funciones de WhatsApp Business Difusiones Plantillas Bots Agente de IA Pruébalo…" at bounding box center [97, 239] width 130 height 414
click at [18, 317] on div at bounding box center [16, 315] width 17 height 17
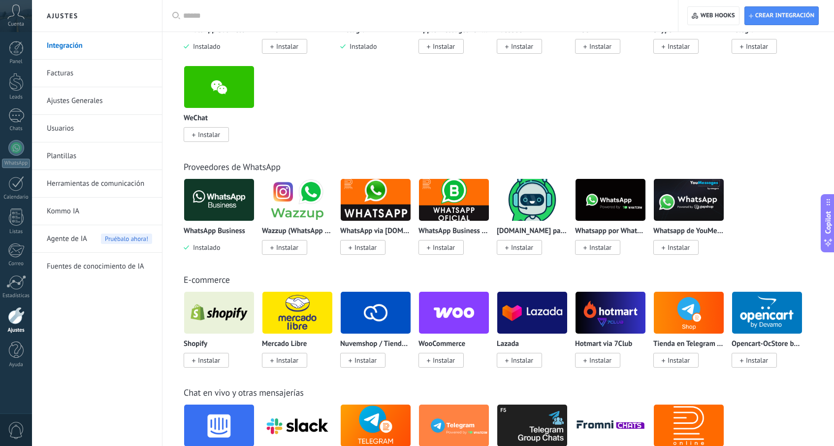
scroll to position [278, 0]
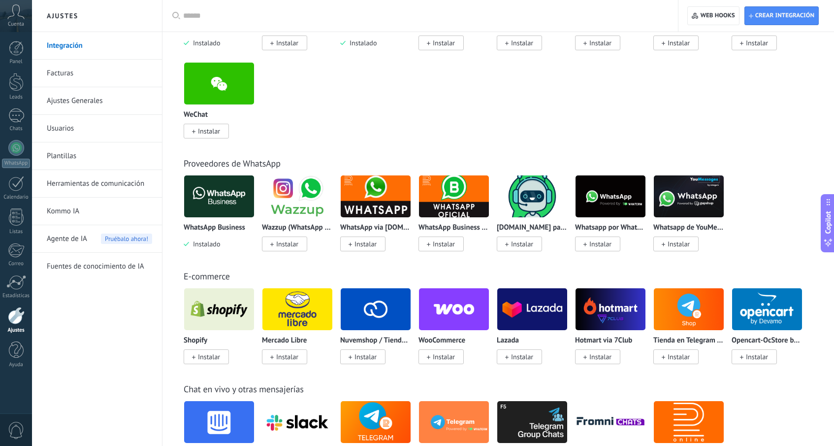
click at [593, 206] on img at bounding box center [610, 196] width 70 height 48
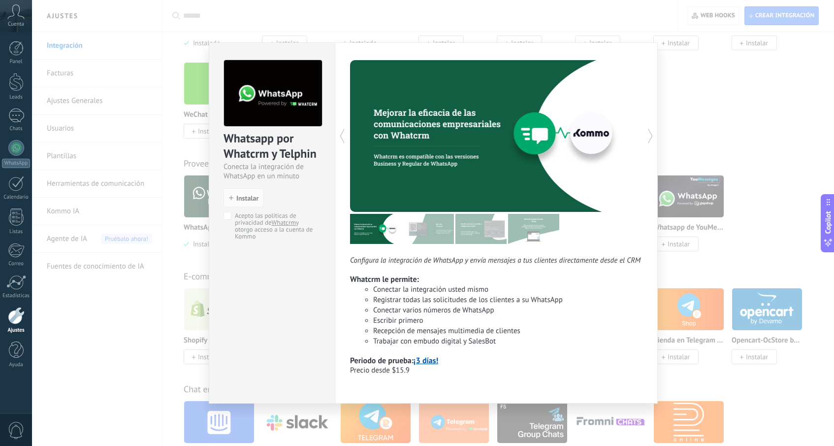
click at [714, 173] on div "Whatsapp por Whatcrm y Telphin Conecta la integración de WhatsApp en un minuto …" at bounding box center [433, 223] width 802 height 446
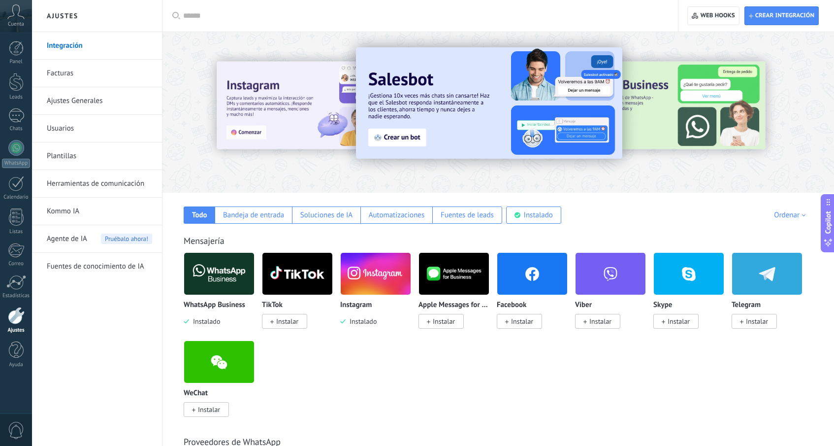
scroll to position [0, 0]
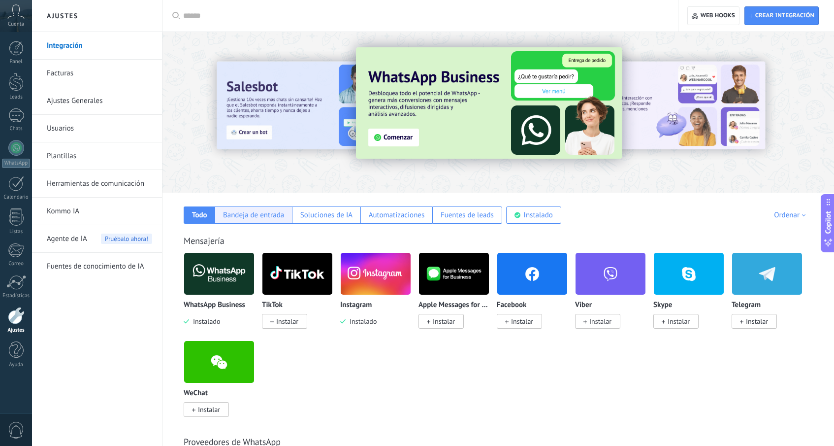
click at [275, 216] on div "Bandeja de entrada" at bounding box center [253, 214] width 61 height 9
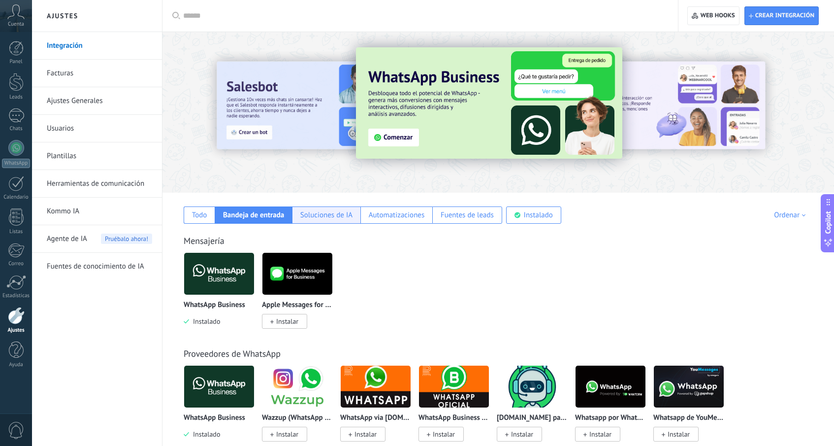
click at [325, 213] on div "Soluciones de IA" at bounding box center [326, 214] width 52 height 9
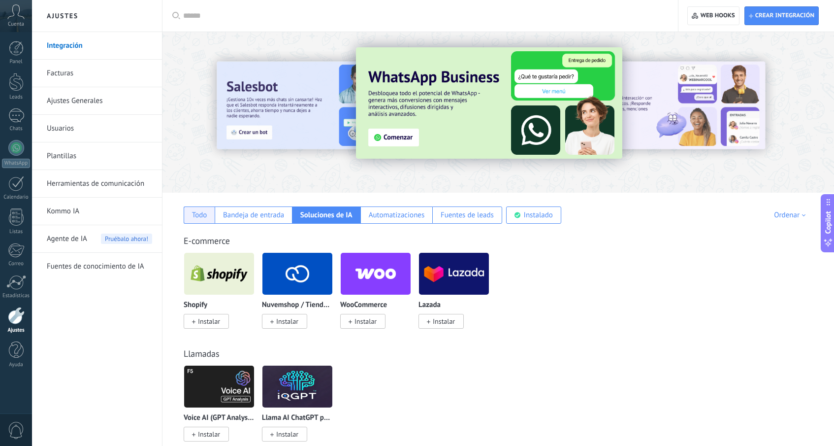
click at [195, 207] on div "Todo" at bounding box center [199, 214] width 31 height 17
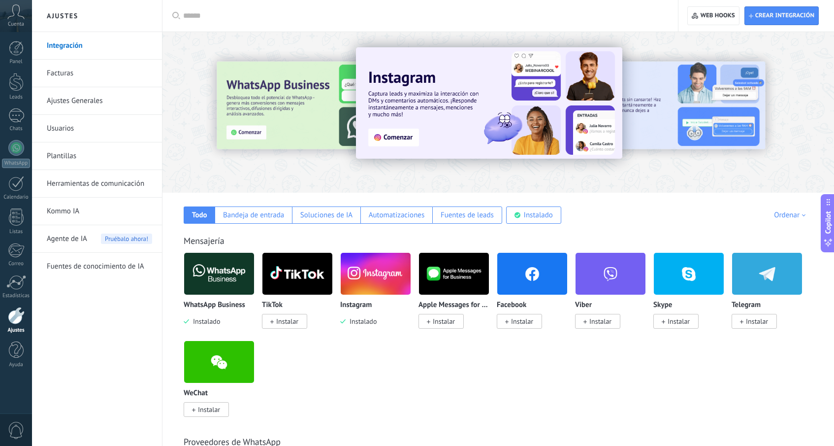
click at [801, 210] on div "Todo Bandeja de entrada Soluciones de IA Automatizaciones Fuentes de leads Inst…" at bounding box center [498, 207] width 652 height 31
click at [794, 220] on div "Todo Bandeja de entrada Soluciones de IA Automatizaciones Fuentes de leads Inst…" at bounding box center [498, 207] width 652 height 31
click at [796, 215] on div "Ordenar" at bounding box center [791, 214] width 35 height 9
click at [788, 212] on div "Ordenar" at bounding box center [791, 214] width 35 height 9
click at [716, 222] on div "Todo Bandeja de entrada Soluciones de IA Automatizaciones Fuentes de leads Inst…" at bounding box center [498, 207] width 652 height 31
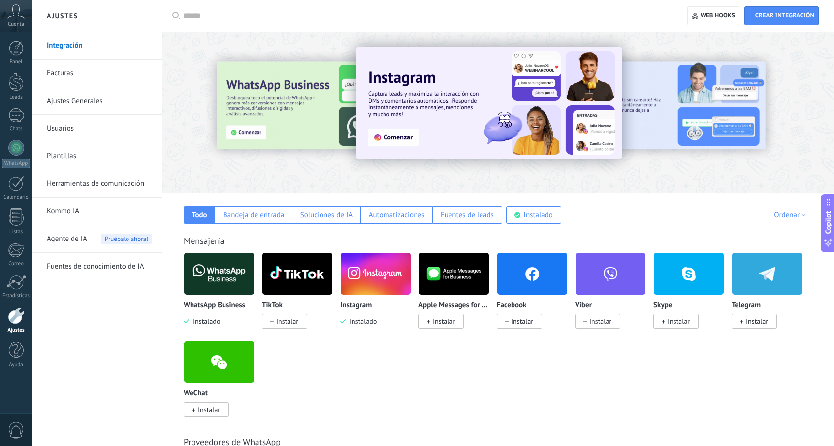
click at [217, 274] on img at bounding box center [219, 274] width 70 height 48
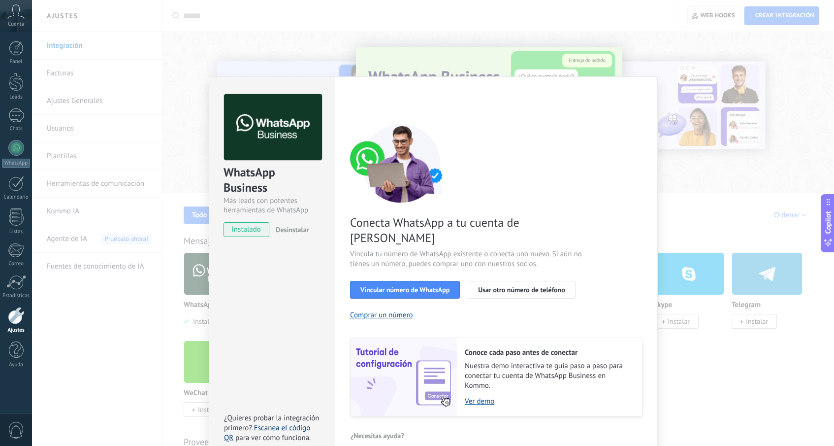
click at [292, 423] on link "Escanea el código QR" at bounding box center [267, 432] width 86 height 19
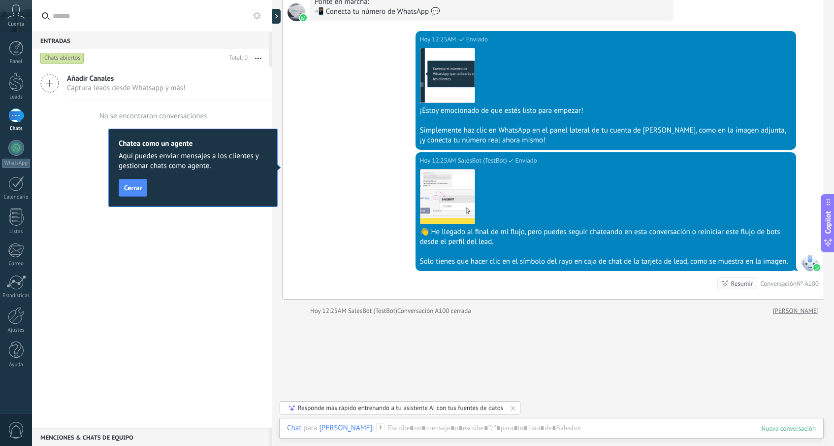
scroll to position [998, 0]
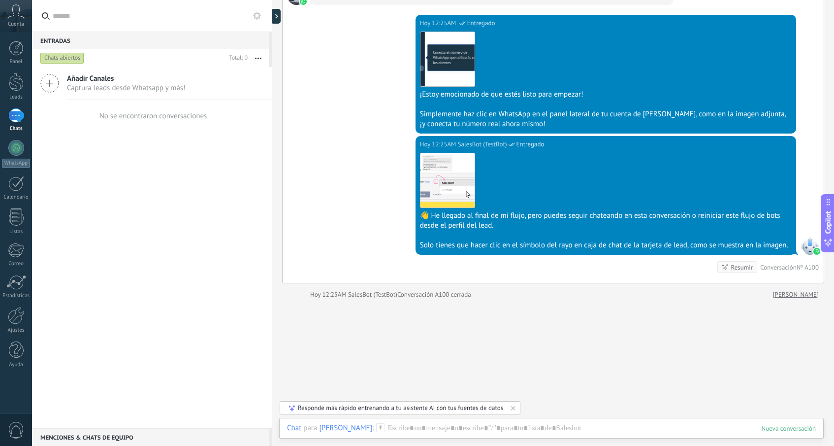
click at [357, 278] on div "[DATE] 12:25AM SalesBot (TestBot) Entregado Descargar 👋 He llegado al final de …" at bounding box center [553, 209] width 541 height 147
click at [26, 137] on div "Panel Leads 1 Chats WhatsApp Clientes" at bounding box center [16, 209] width 32 height 337
click at [97, 88] on span "Captura leads desde Whatsapp y más!" at bounding box center [126, 87] width 119 height 9
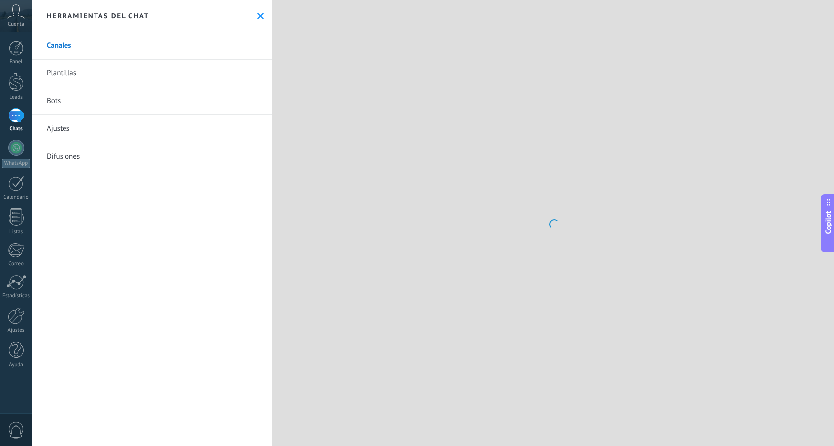
click at [49, 87] on link "Plantillas" at bounding box center [152, 74] width 240 height 28
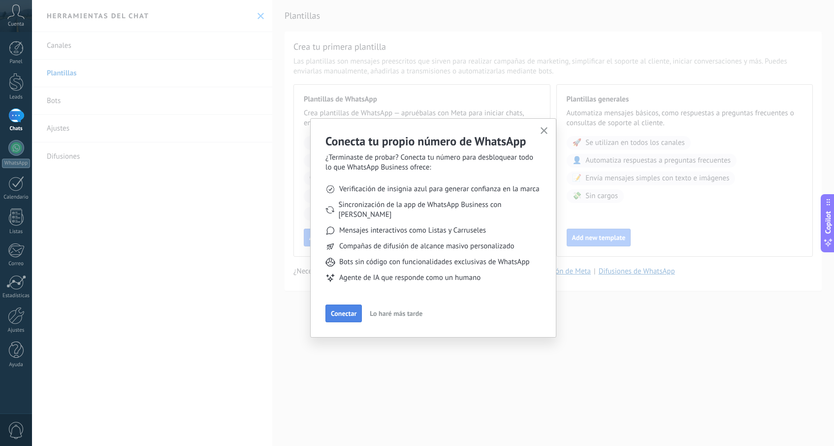
click at [346, 310] on span "Conectar" at bounding box center [344, 313] width 26 height 7
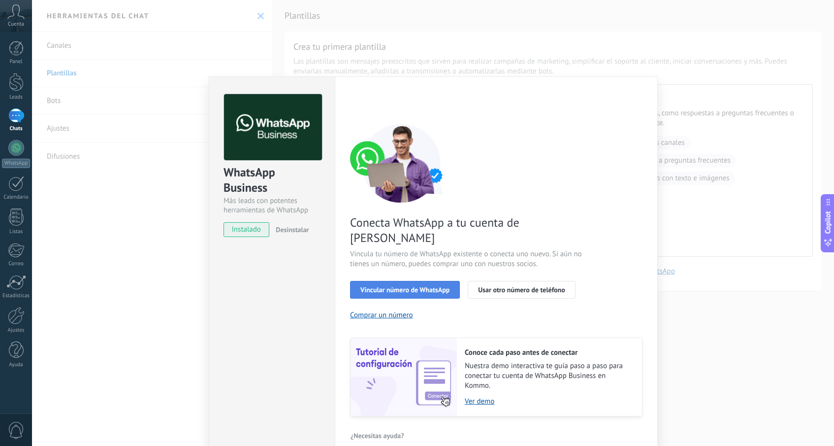
click at [374, 281] on button "Vincular número de WhatsApp" at bounding box center [405, 290] width 110 height 18
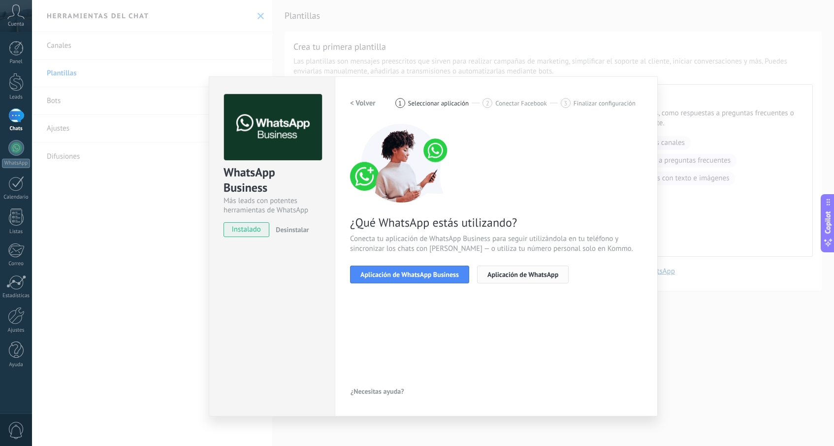
click at [543, 278] on button "Aplicación de WhatsApp" at bounding box center [523, 274] width 92 height 18
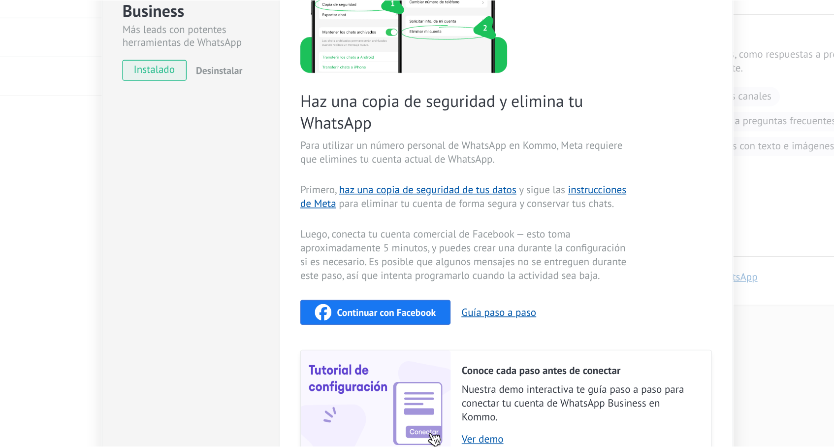
scroll to position [105, 0]
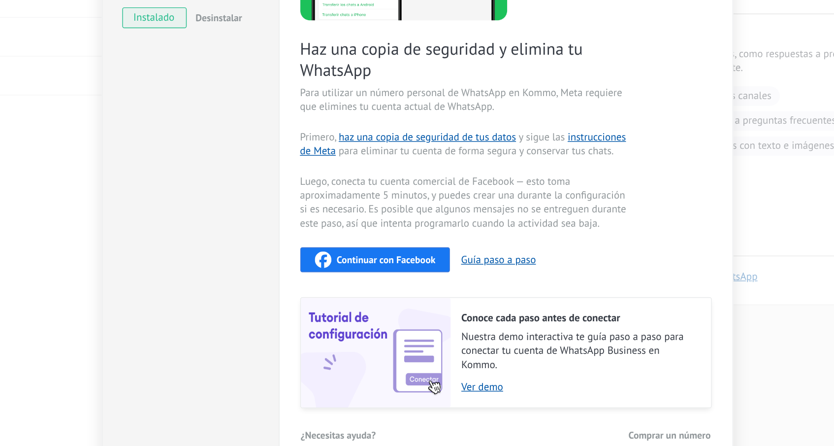
type textarea "**********"
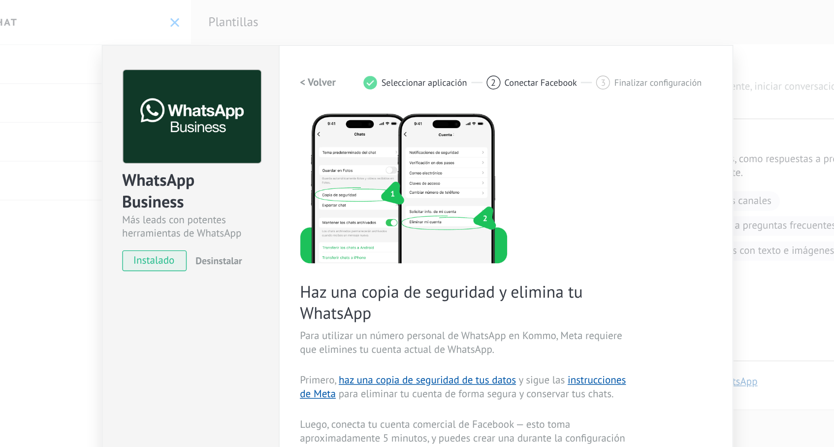
scroll to position [0, 0]
